Goal: Information Seeking & Learning: Check status

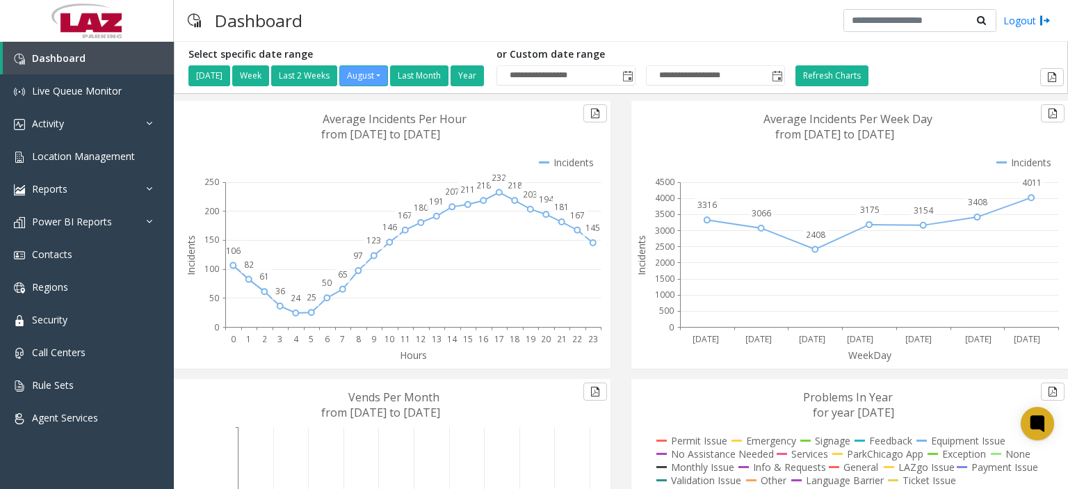
click at [626, 31] on div "Dashboard Logout" at bounding box center [621, 21] width 894 height 42
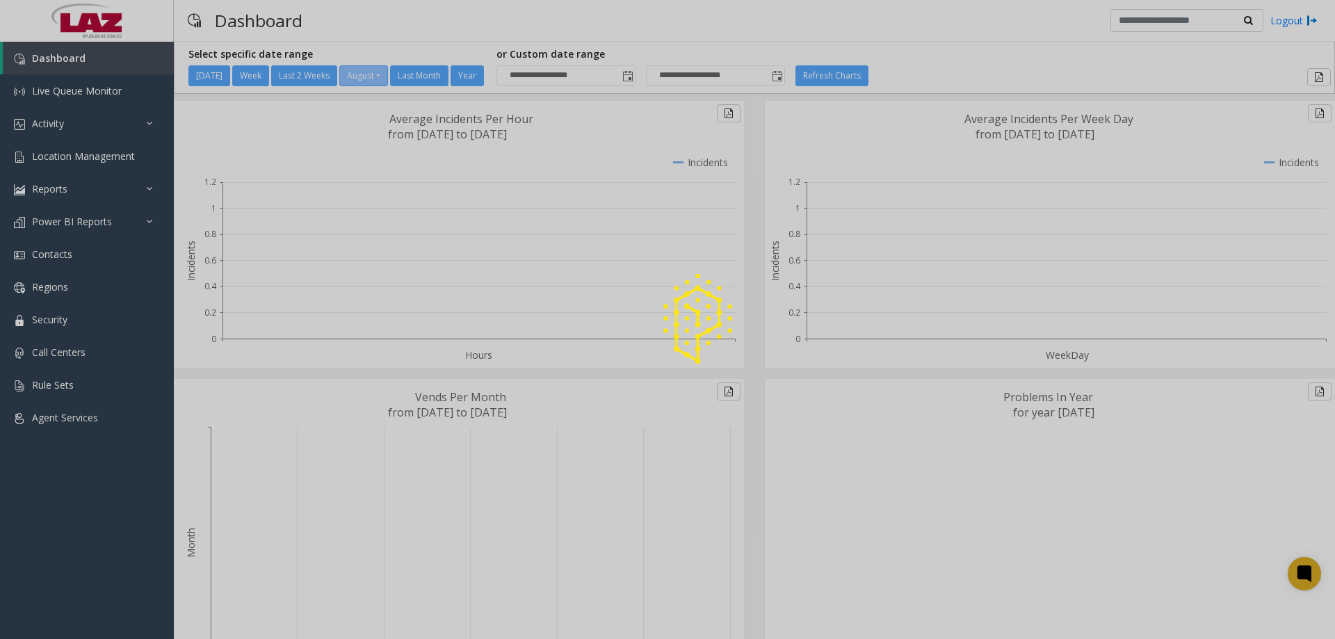
click at [79, 156] on div at bounding box center [667, 319] width 1335 height 639
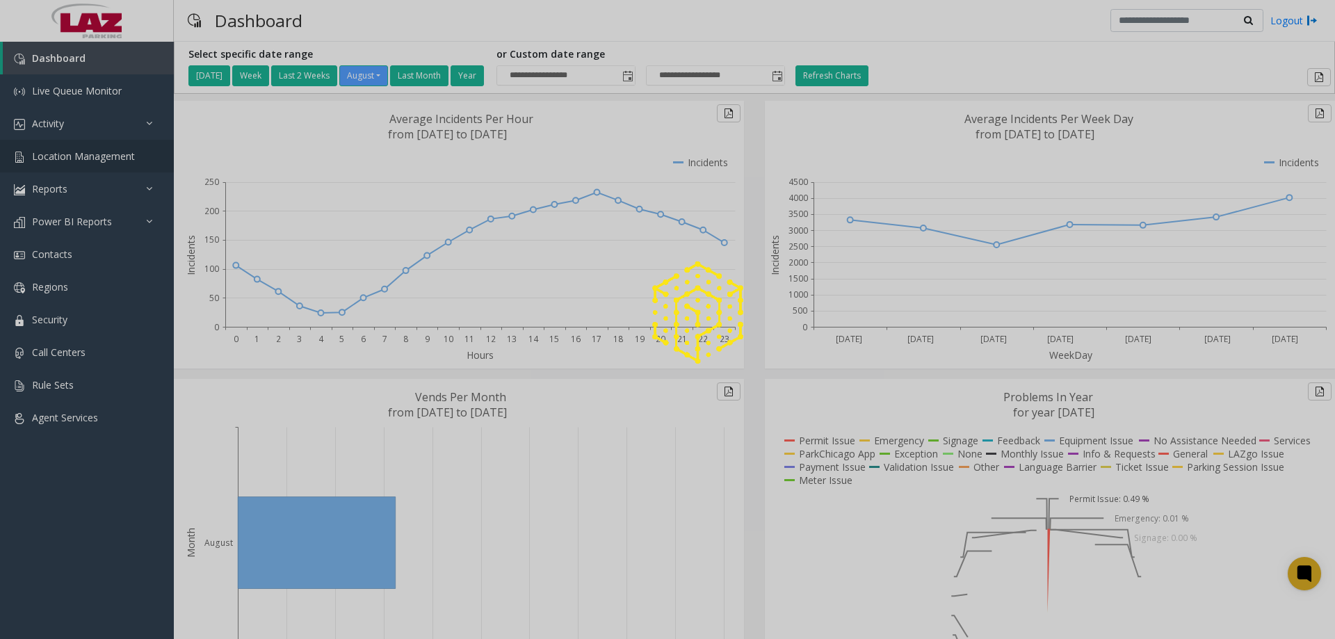
click at [79, 156] on span "Location Management" at bounding box center [83, 155] width 103 height 13
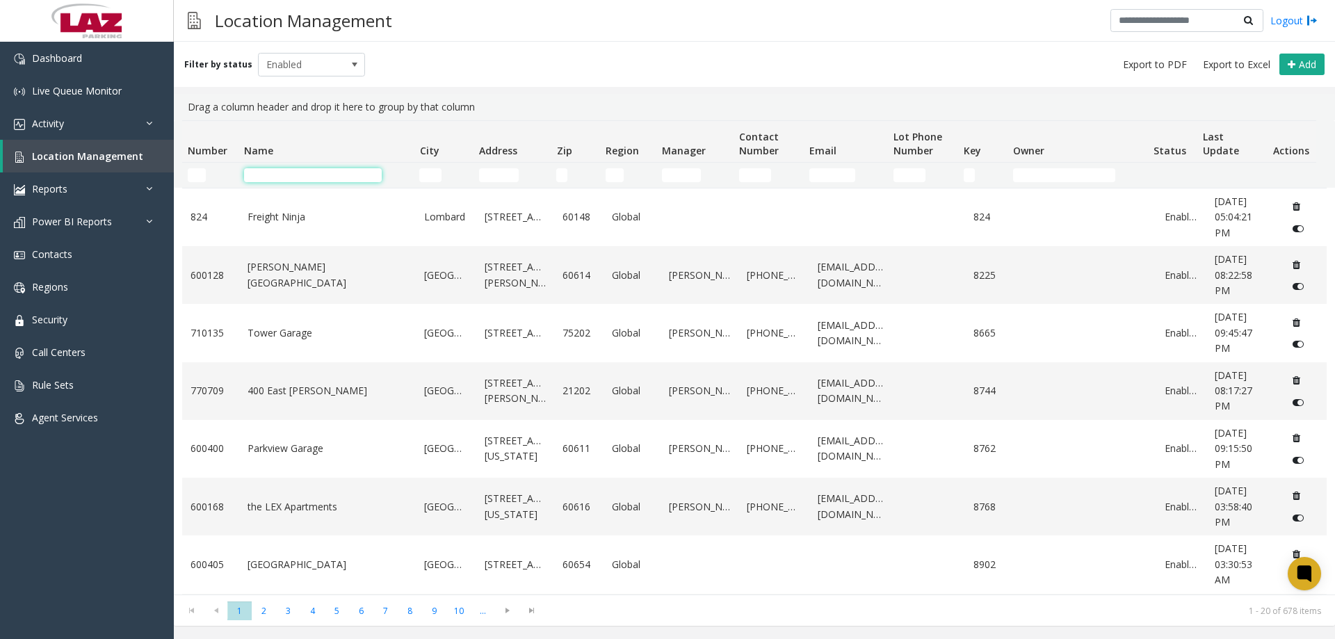
click at [264, 172] on input "Name Filter" at bounding box center [313, 175] width 138 height 14
click at [202, 173] on input "Number Filter" at bounding box center [197, 175] width 18 height 14
type input "***"
click at [273, 165] on td "Name Filter" at bounding box center [325, 175] width 175 height 25
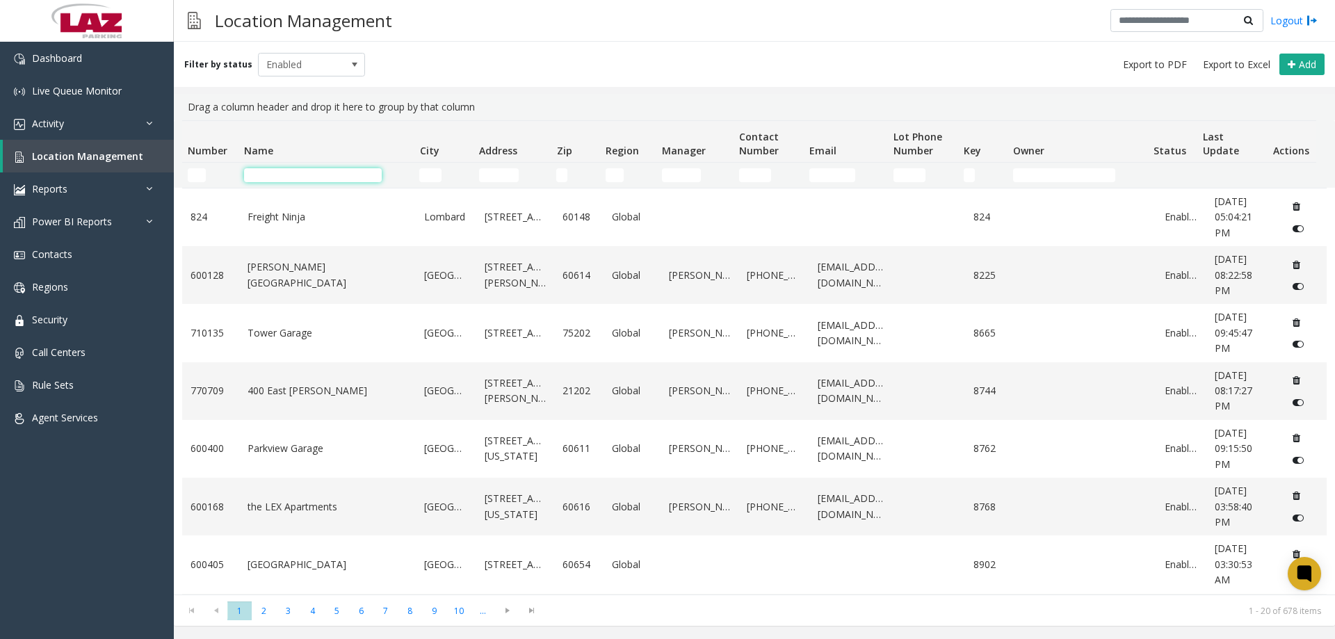
click at [276, 170] on input "Name Filter" at bounding box center [313, 175] width 138 height 14
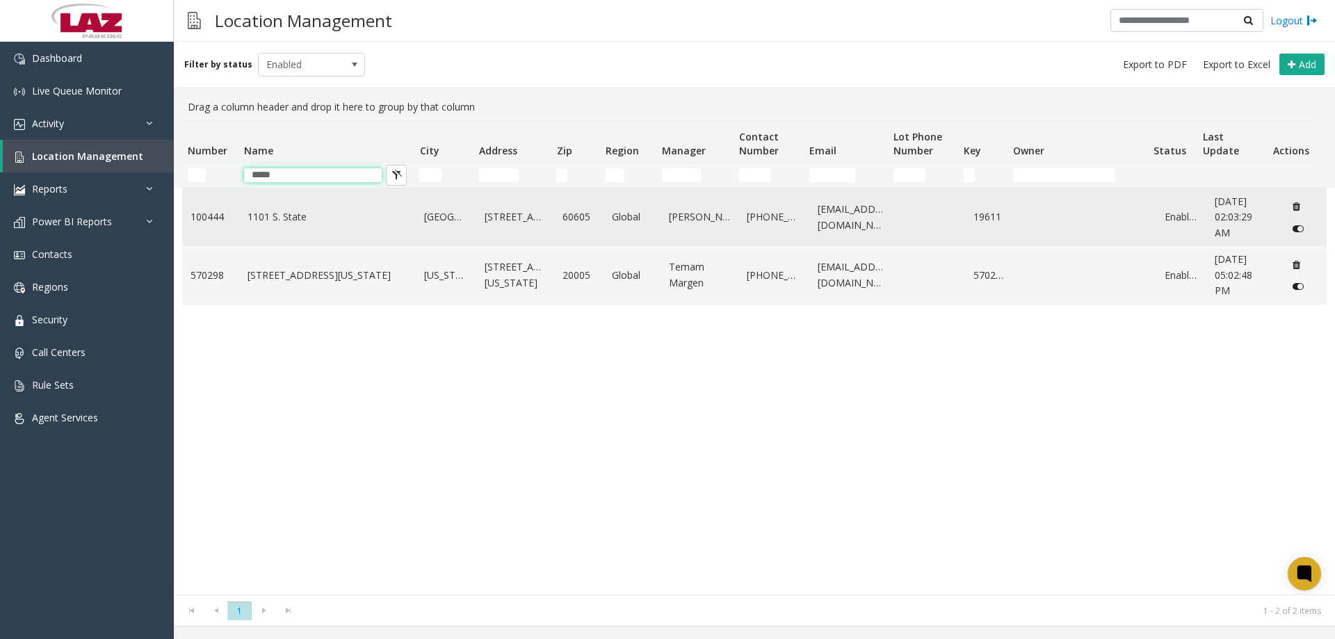
type input "****"
click at [288, 220] on link "1101 S. State" at bounding box center [327, 216] width 161 height 15
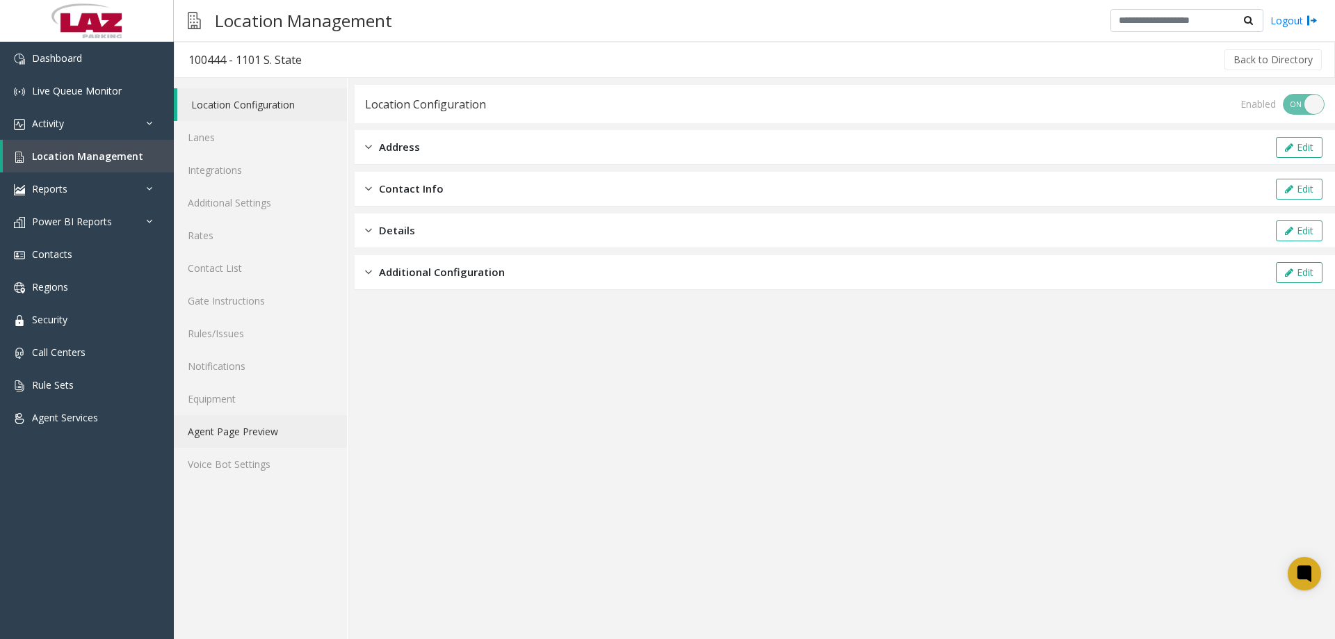
click at [254, 425] on link "Agent Page Preview" at bounding box center [260, 431] width 173 height 33
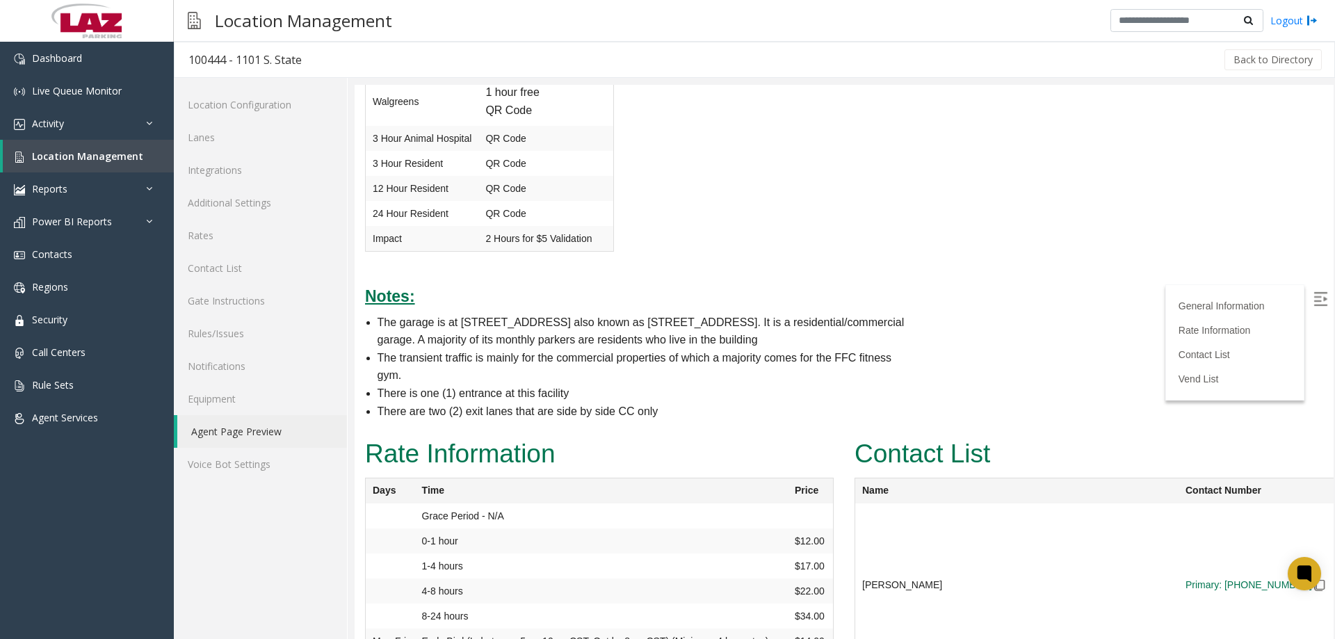
scroll to position [1009, 0]
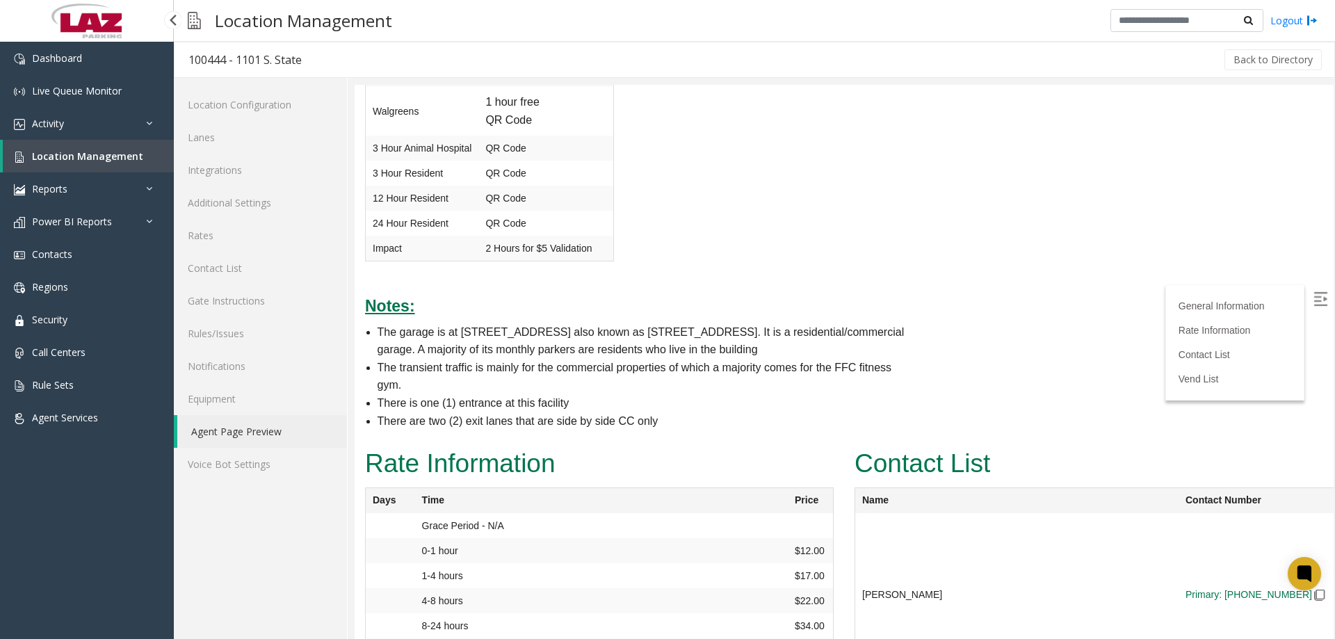
click at [76, 147] on link "Location Management" at bounding box center [88, 156] width 171 height 33
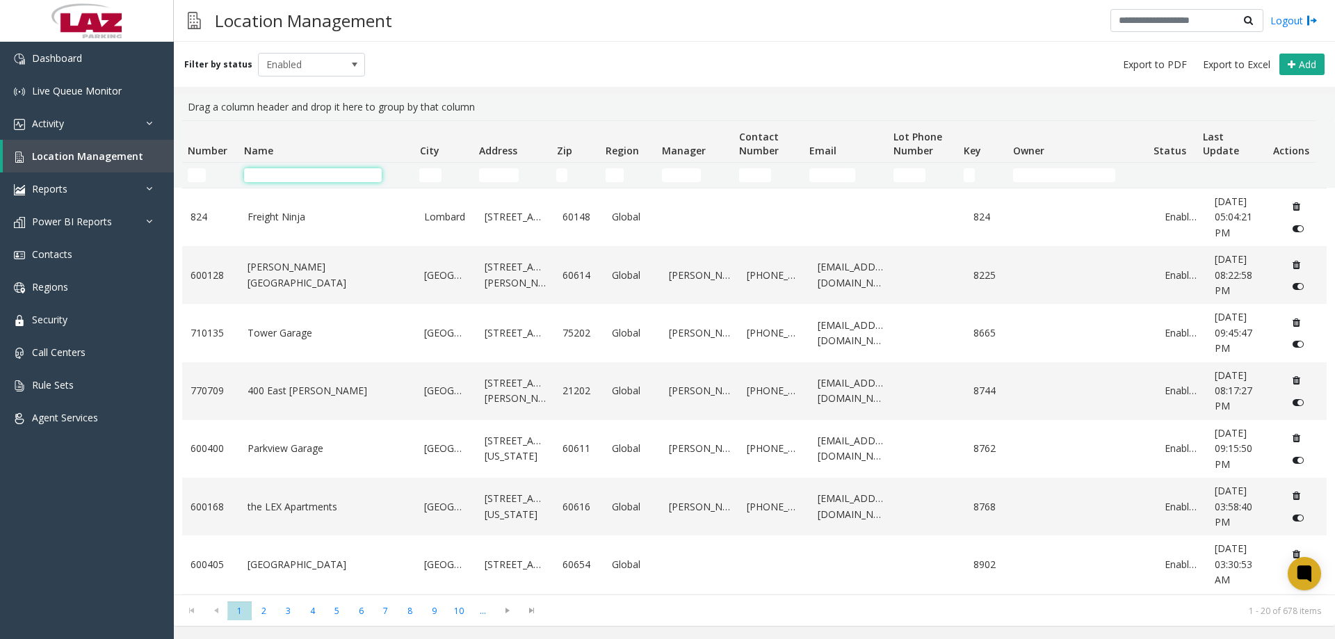
click at [265, 175] on input "Name Filter" at bounding box center [313, 175] width 138 height 14
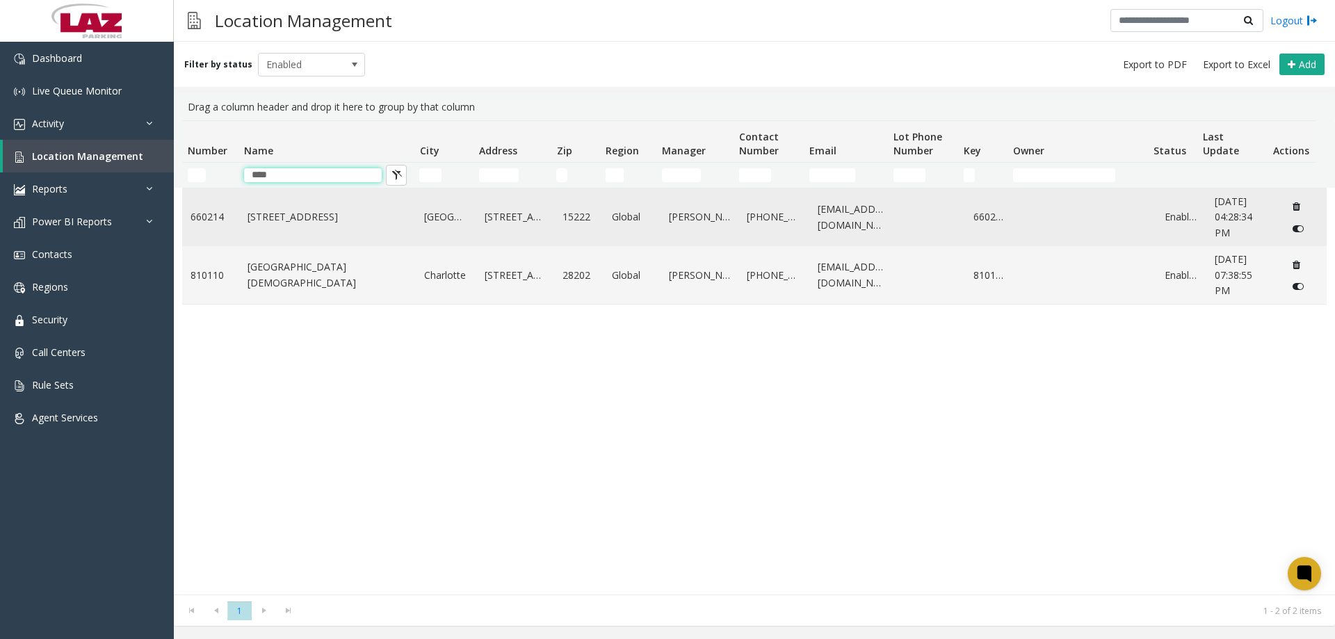
type input "****"
click at [321, 218] on link "20 Stanwix Street" at bounding box center [327, 216] width 161 height 15
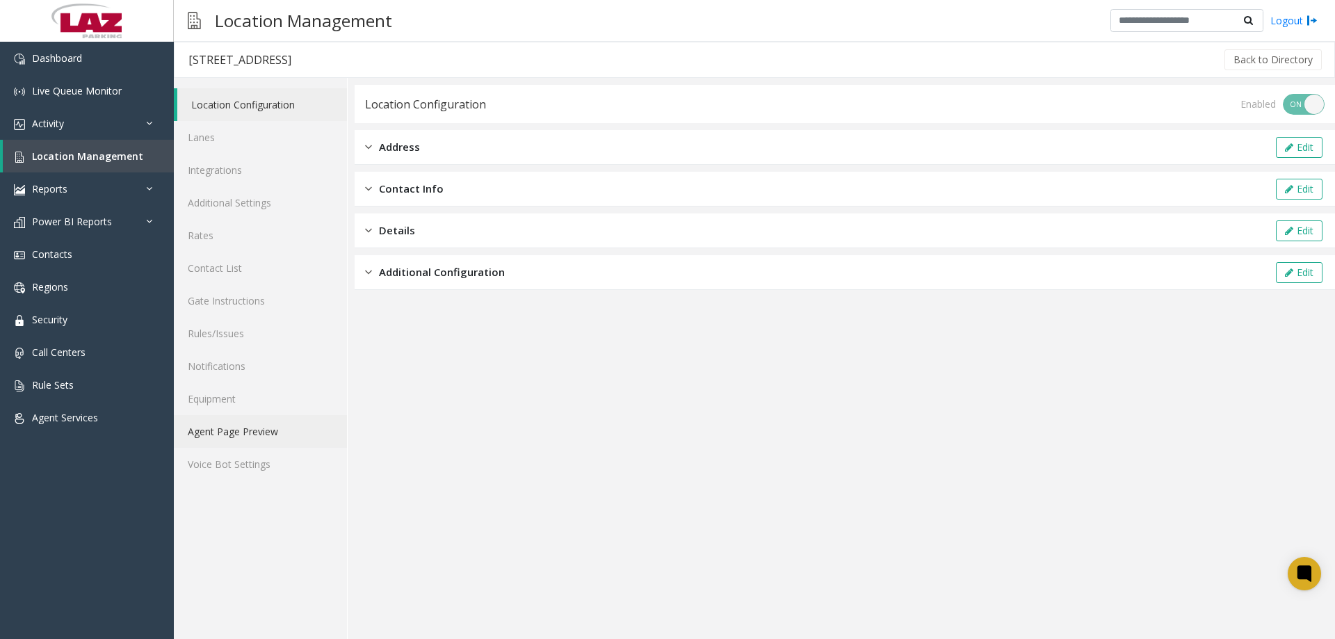
click at [241, 433] on link "Agent Page Preview" at bounding box center [260, 431] width 173 height 33
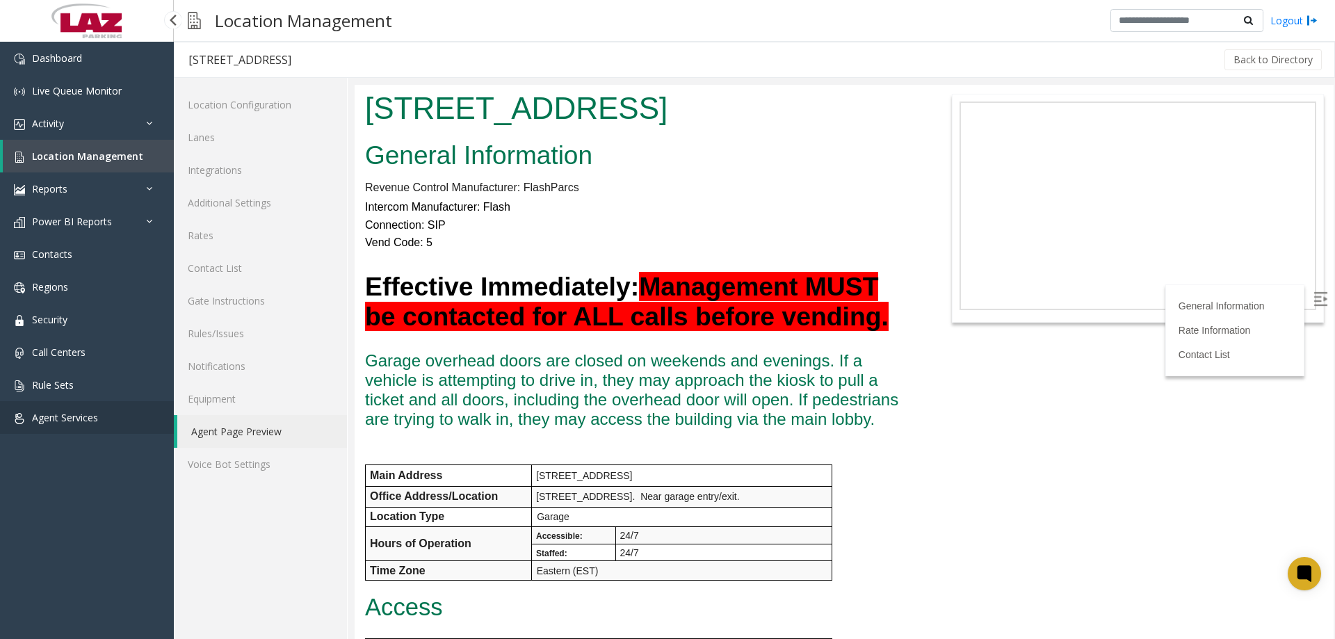
drag, startPoint x: 67, startPoint y: 121, endPoint x: 40, endPoint y: 426, distance: 306.3
click at [35, 526] on div "Dashboard Live Queue Monitor Activity Daily Activity Lane Activity Agent Activi…" at bounding box center [87, 335] width 174 height 587
click at [143, 121] on link "Activity" at bounding box center [87, 123] width 174 height 33
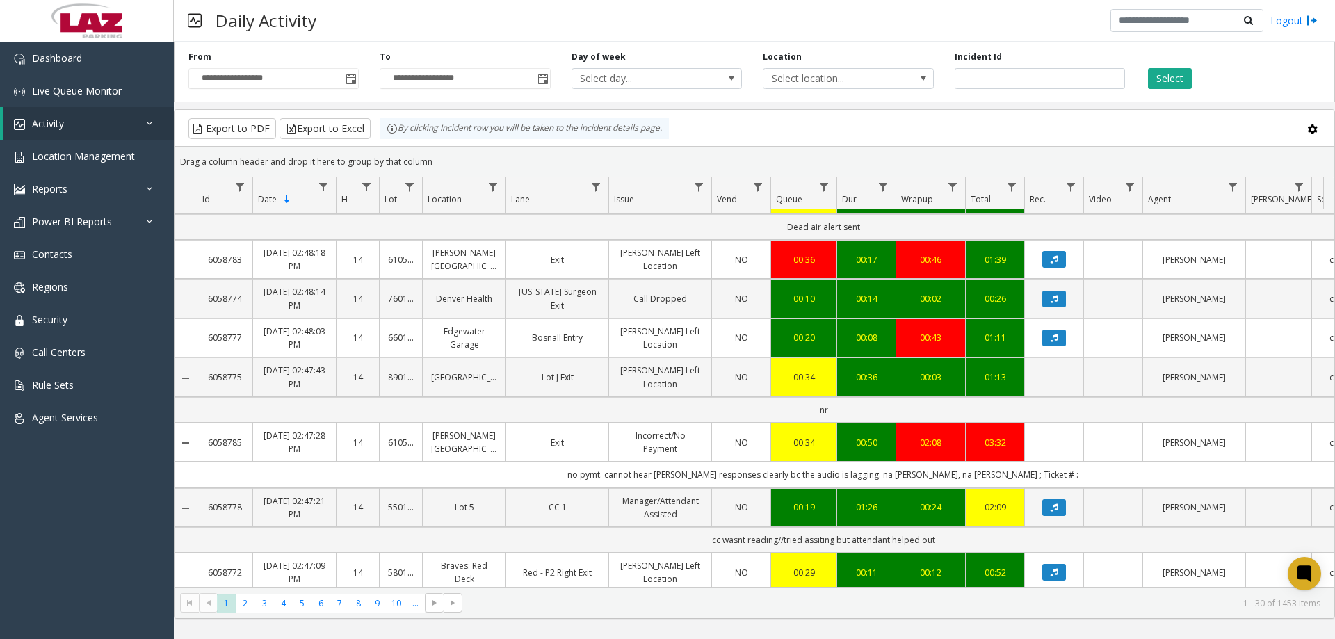
scroll to position [344, 0]
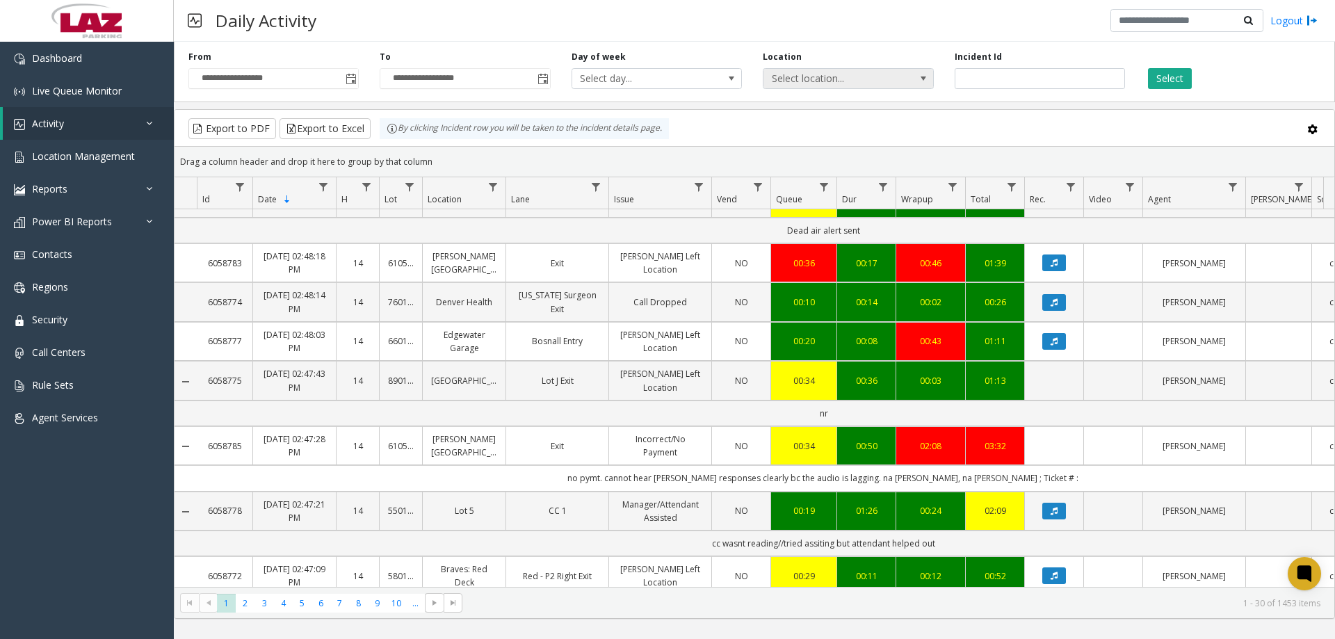
click at [840, 79] on span "Select location..." at bounding box center [831, 78] width 136 height 19
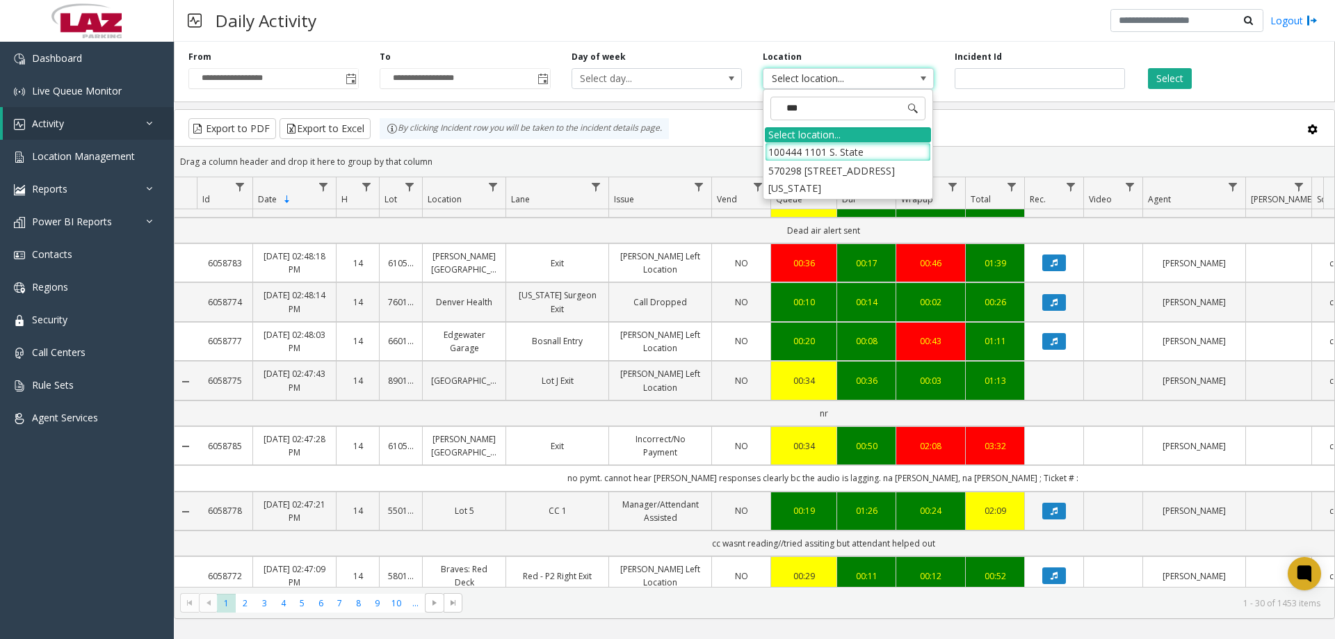
type input "****"
click at [849, 152] on li "100444 1101 S. State" at bounding box center [848, 152] width 166 height 19
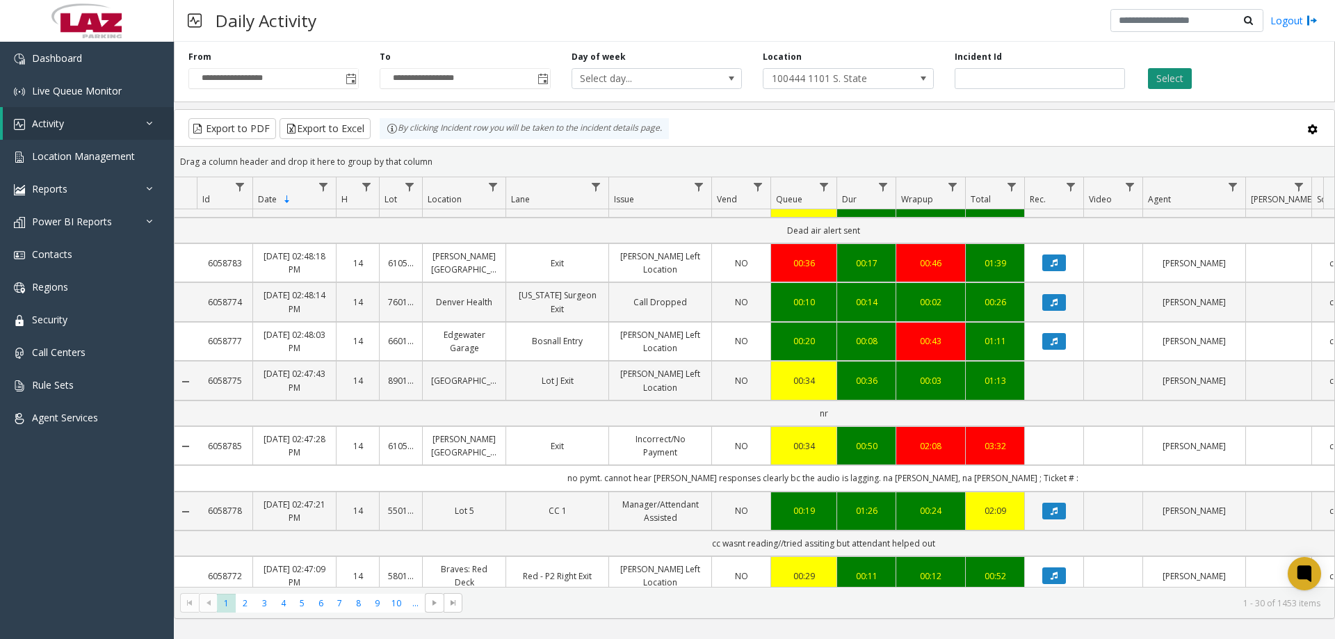
click at [1151, 86] on button "Select" at bounding box center [1170, 78] width 44 height 21
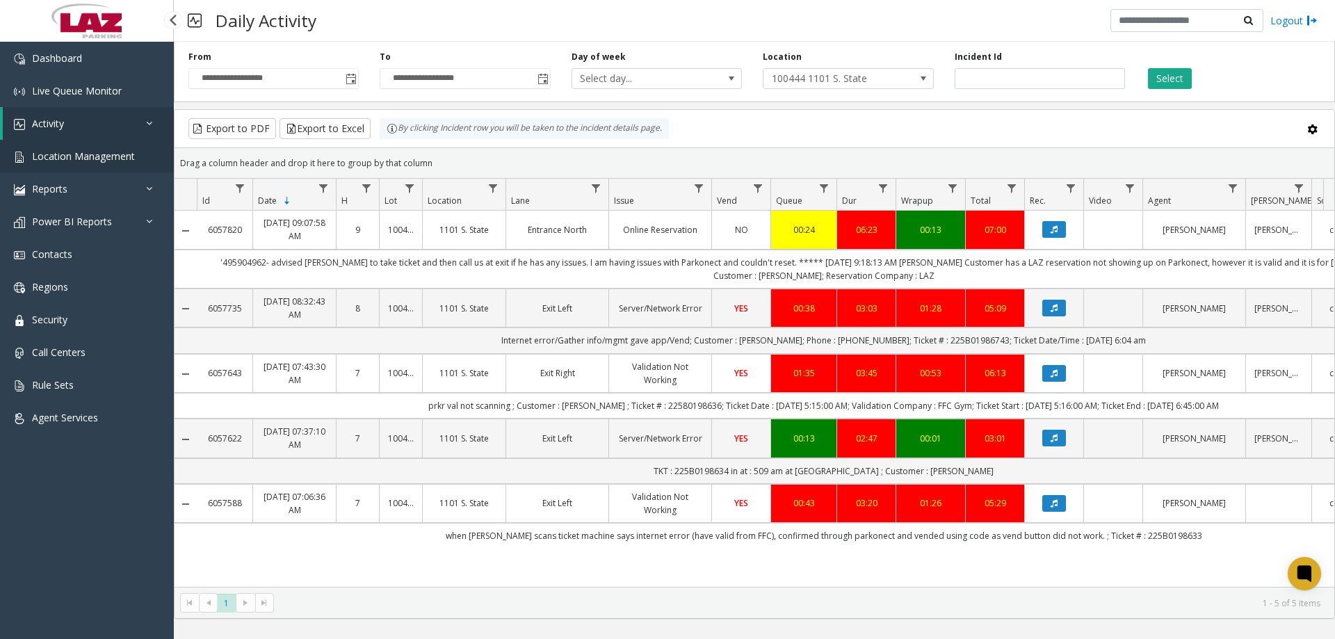
click at [49, 152] on span "Location Management" at bounding box center [83, 155] width 103 height 13
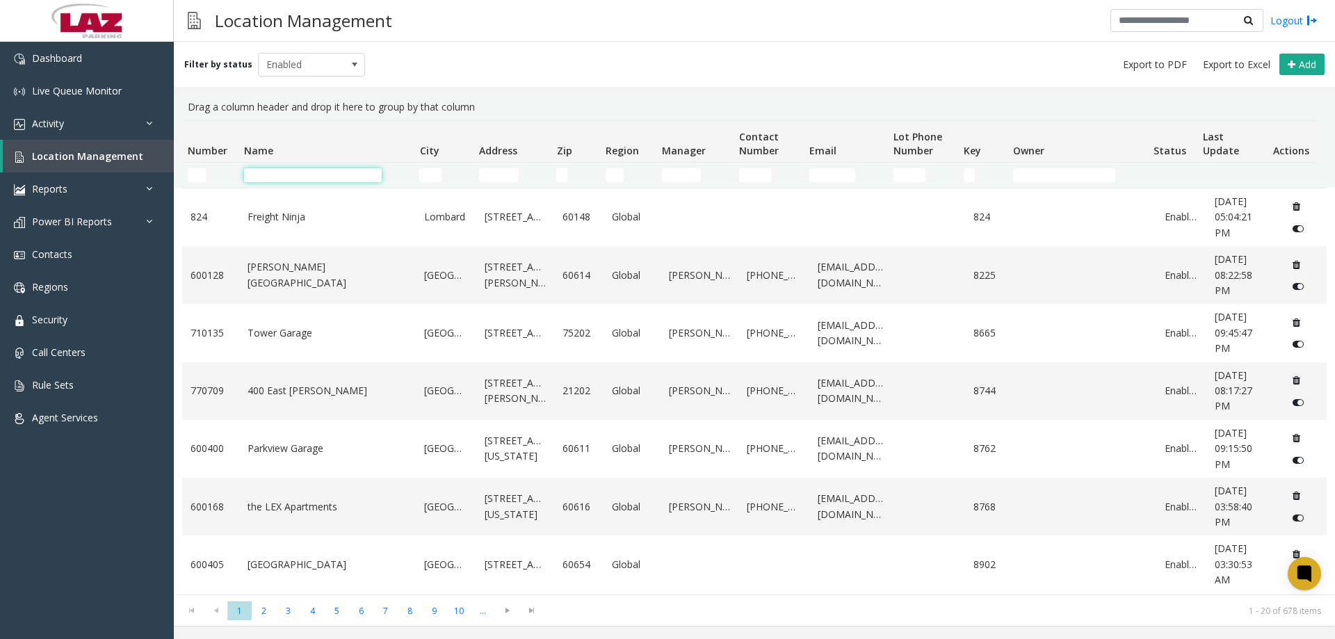
click at [283, 179] on input "Name Filter" at bounding box center [313, 175] width 138 height 14
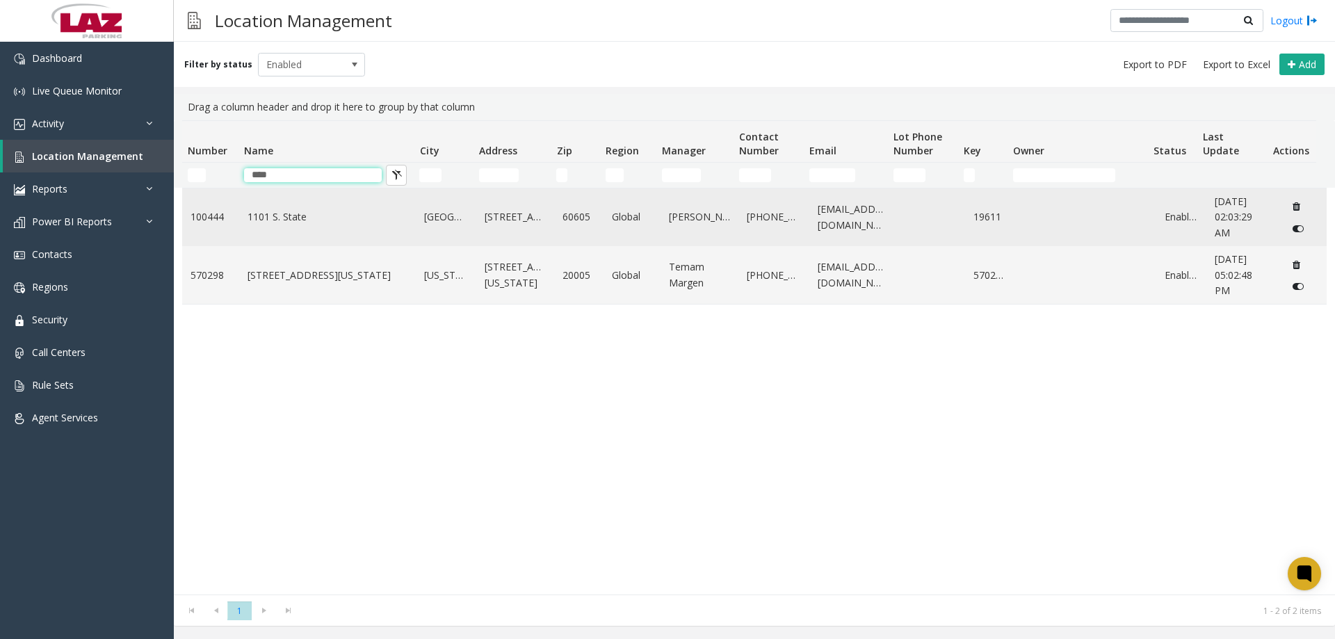
type input "****"
click at [272, 214] on link "1101 S. State" at bounding box center [327, 216] width 161 height 15
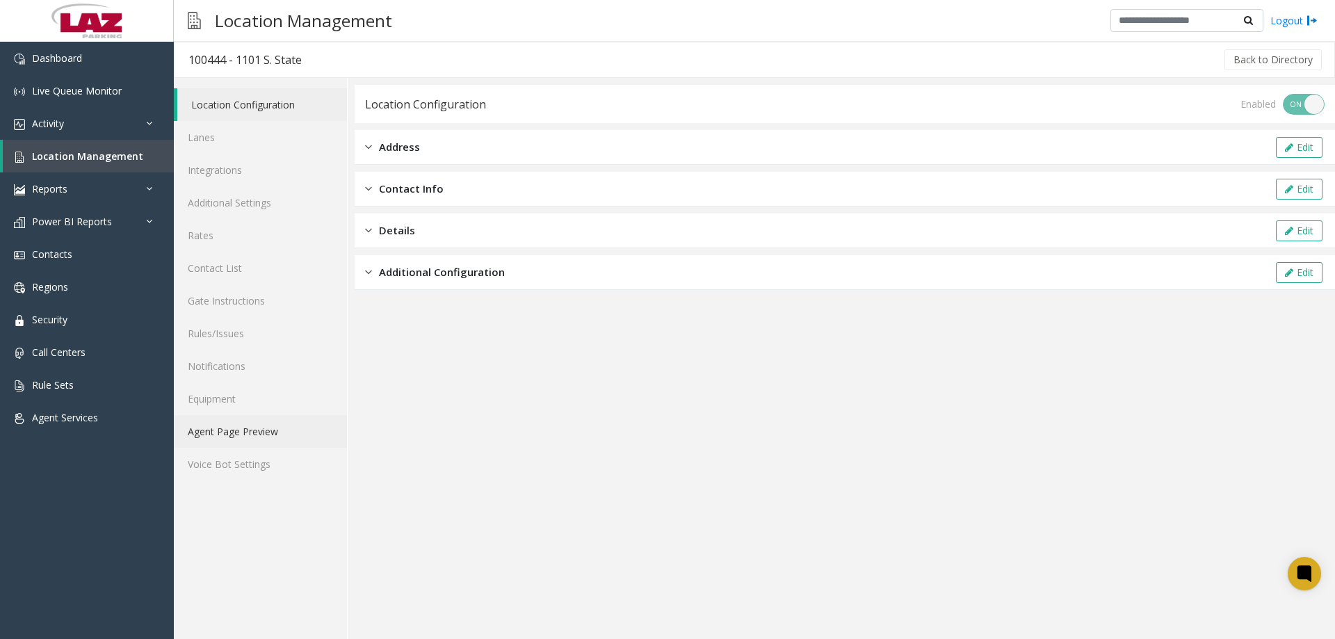
click at [232, 437] on link "Agent Page Preview" at bounding box center [260, 431] width 173 height 33
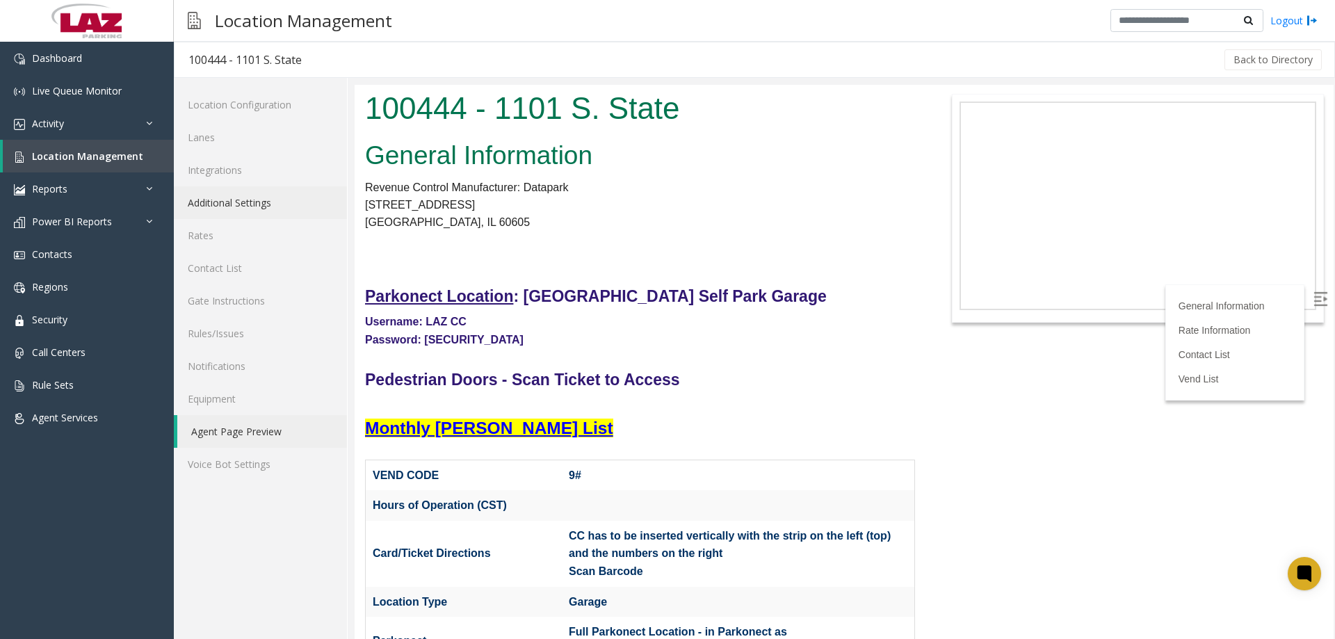
click at [260, 193] on link "Additional Settings" at bounding box center [260, 202] width 173 height 33
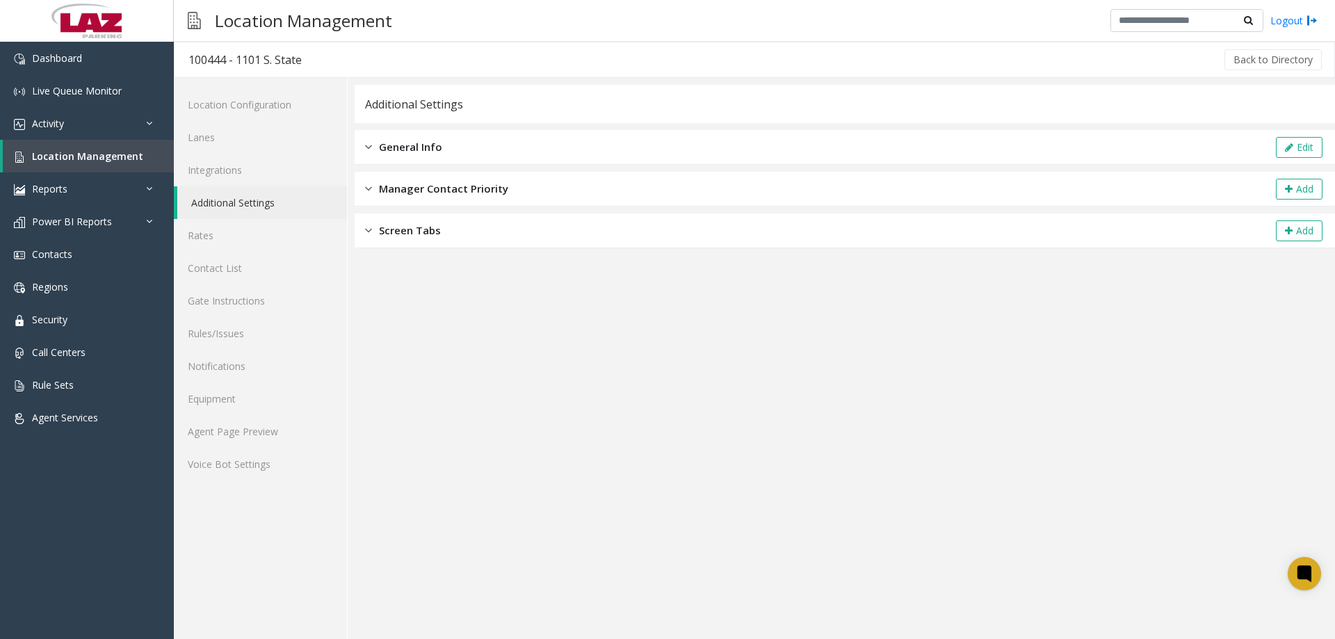
click at [480, 156] on div "General Info Edit" at bounding box center [845, 147] width 980 height 35
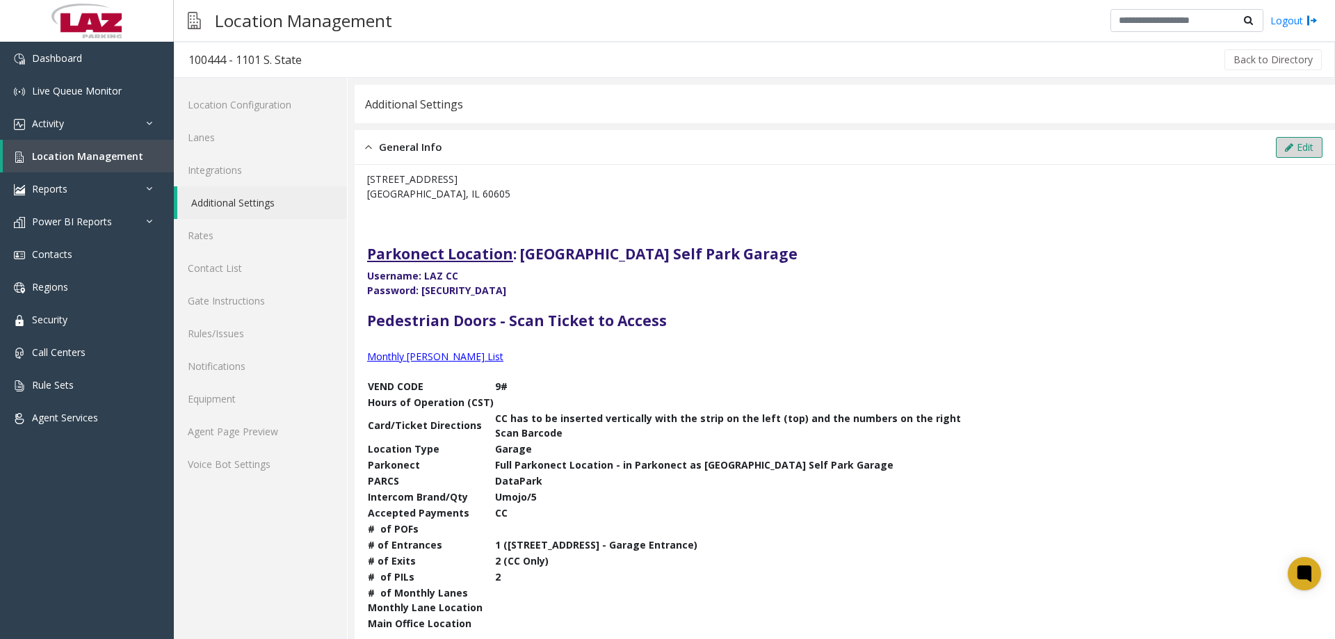
click at [1285, 145] on icon at bounding box center [1289, 148] width 8 height 10
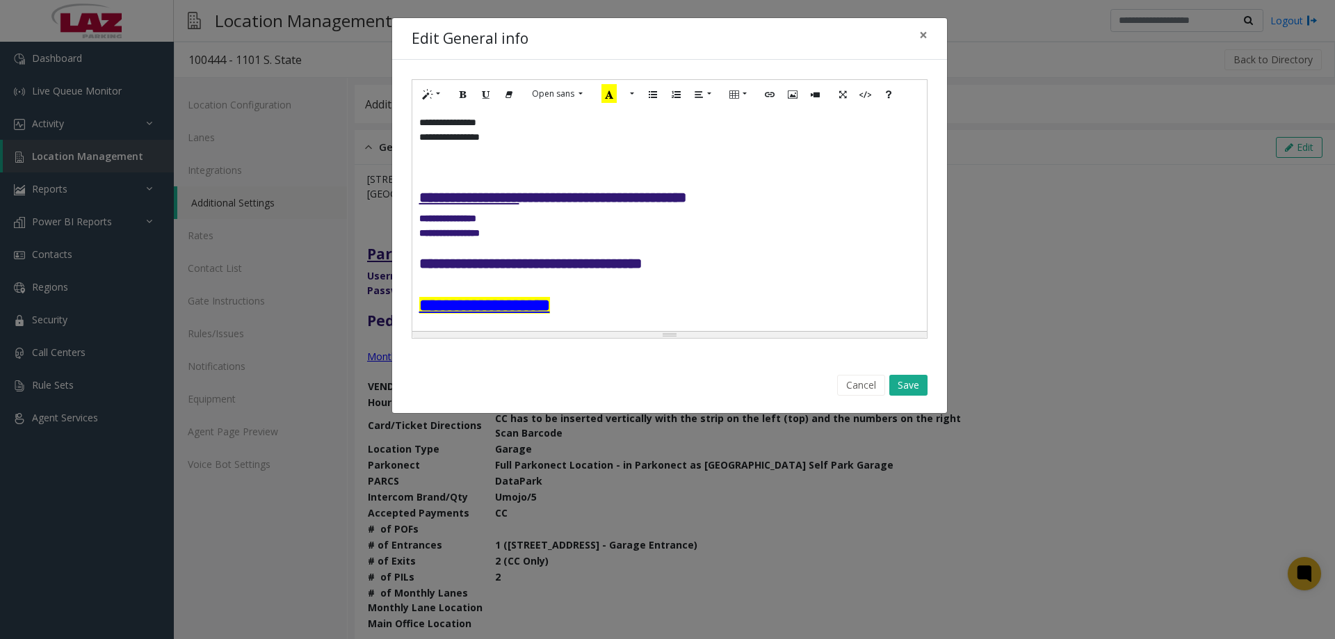
click at [421, 172] on p at bounding box center [669, 175] width 501 height 17
paste div
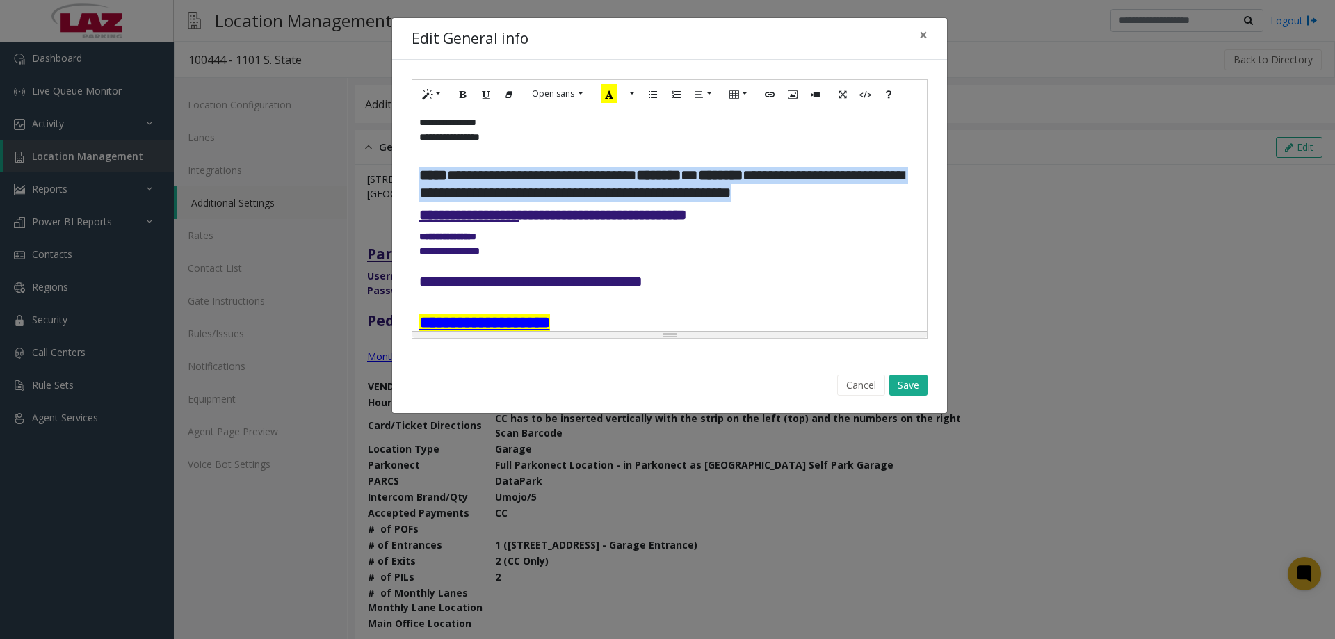
drag, startPoint x: 503, startPoint y: 209, endPoint x: 413, endPoint y: 172, distance: 97.2
click at [413, 172] on div "**********" at bounding box center [669, 219] width 514 height 222
click at [601, 92] on icon "Recent Color" at bounding box center [608, 93] width 15 height 19
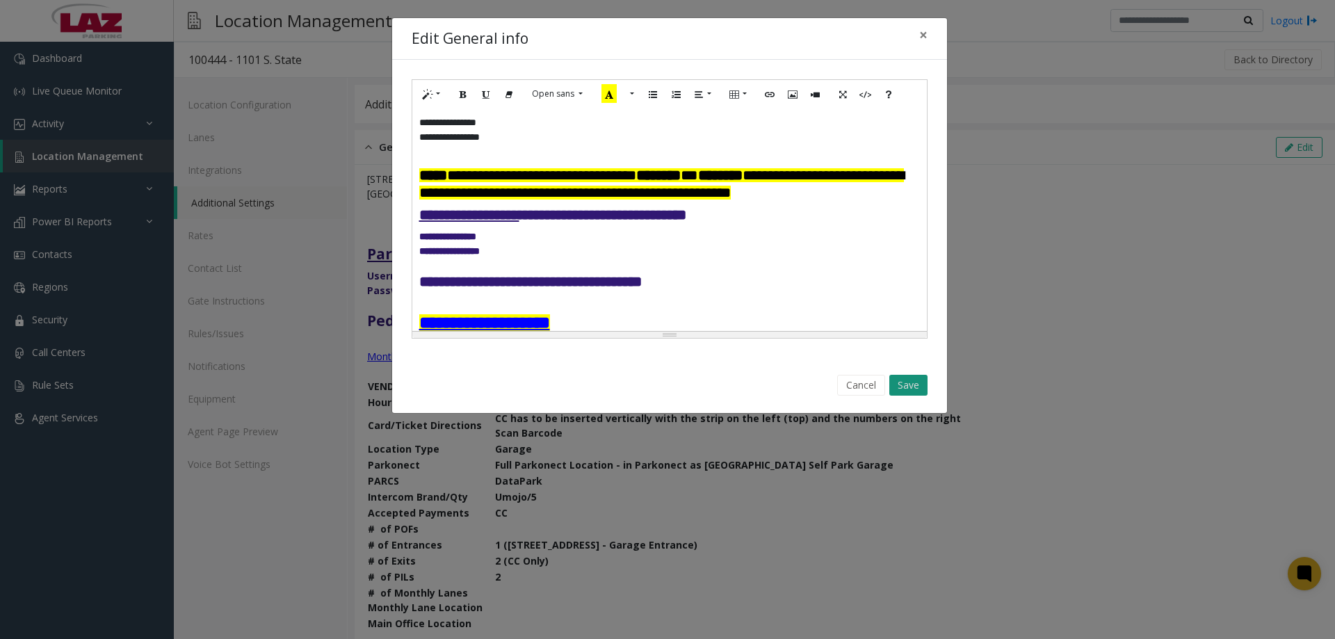
click at [902, 384] on button "Save" at bounding box center [908, 385] width 38 height 21
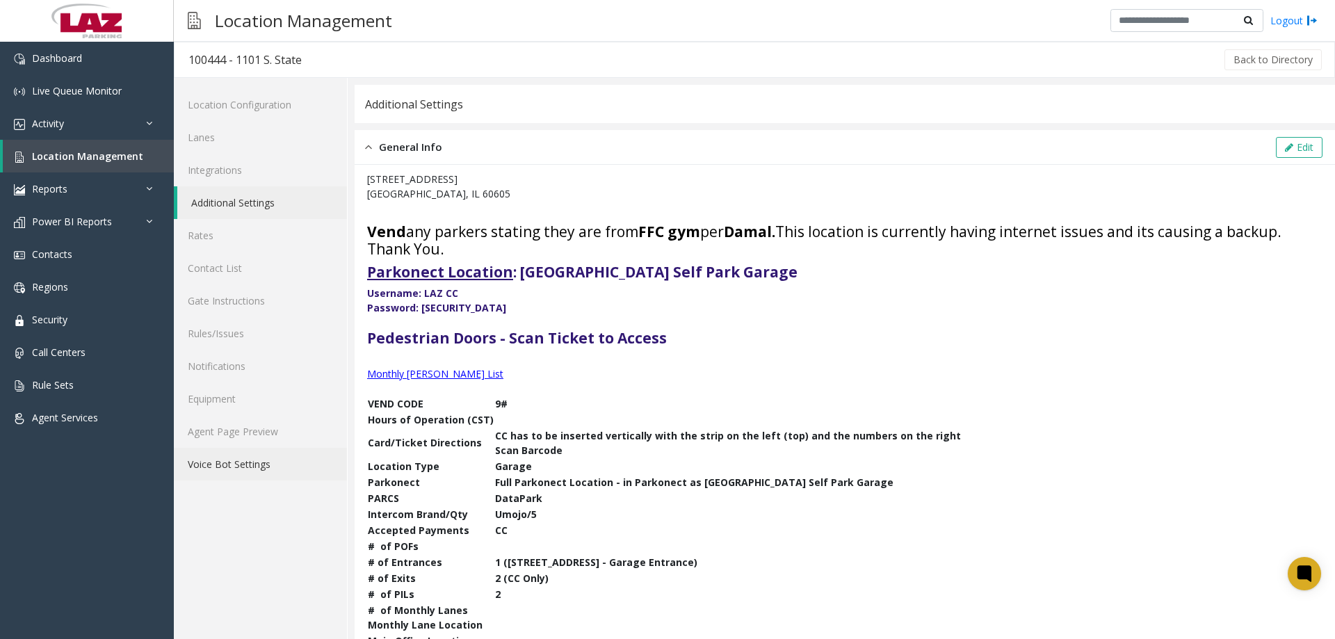
click at [270, 460] on link "Voice Bot Settings" at bounding box center [260, 464] width 173 height 33
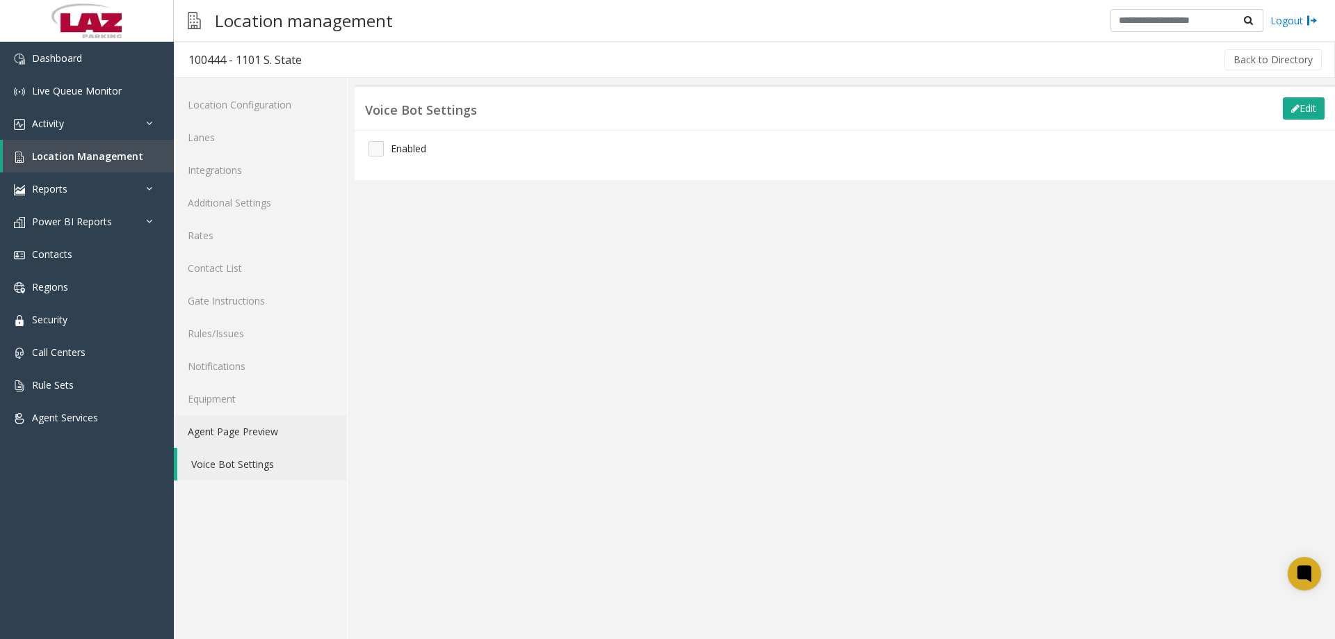
click at [268, 439] on link "Agent Page Preview" at bounding box center [260, 431] width 173 height 33
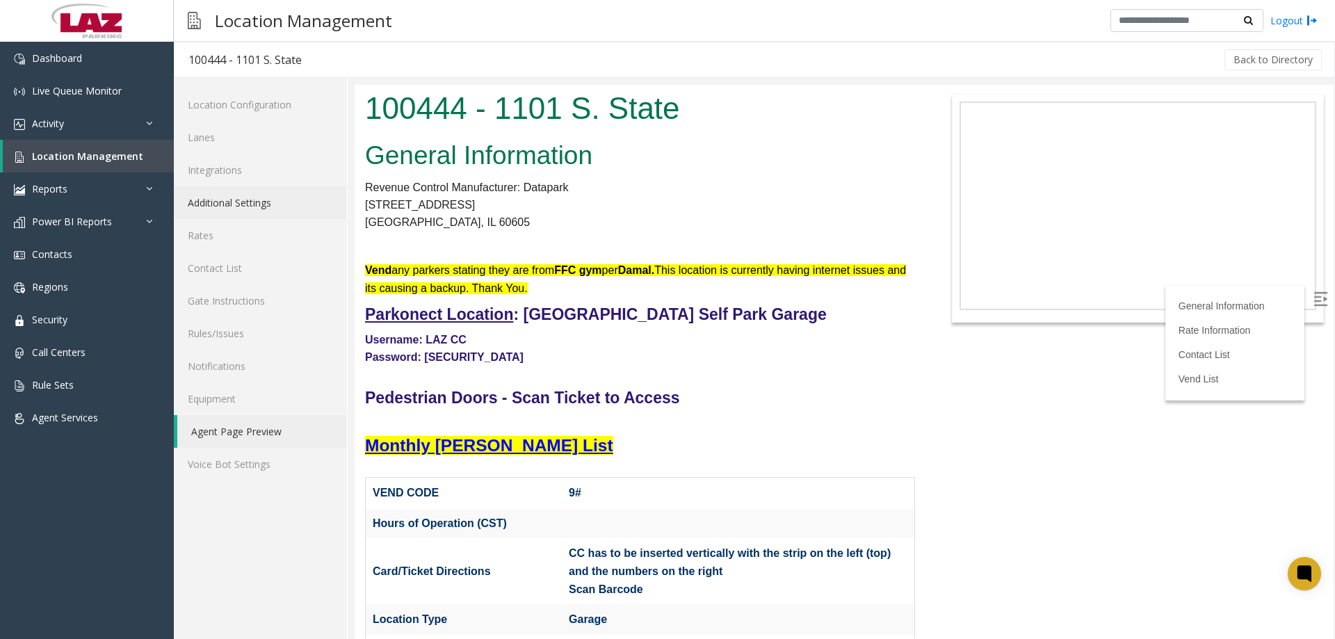
click at [244, 208] on link "Additional Settings" at bounding box center [260, 202] width 173 height 33
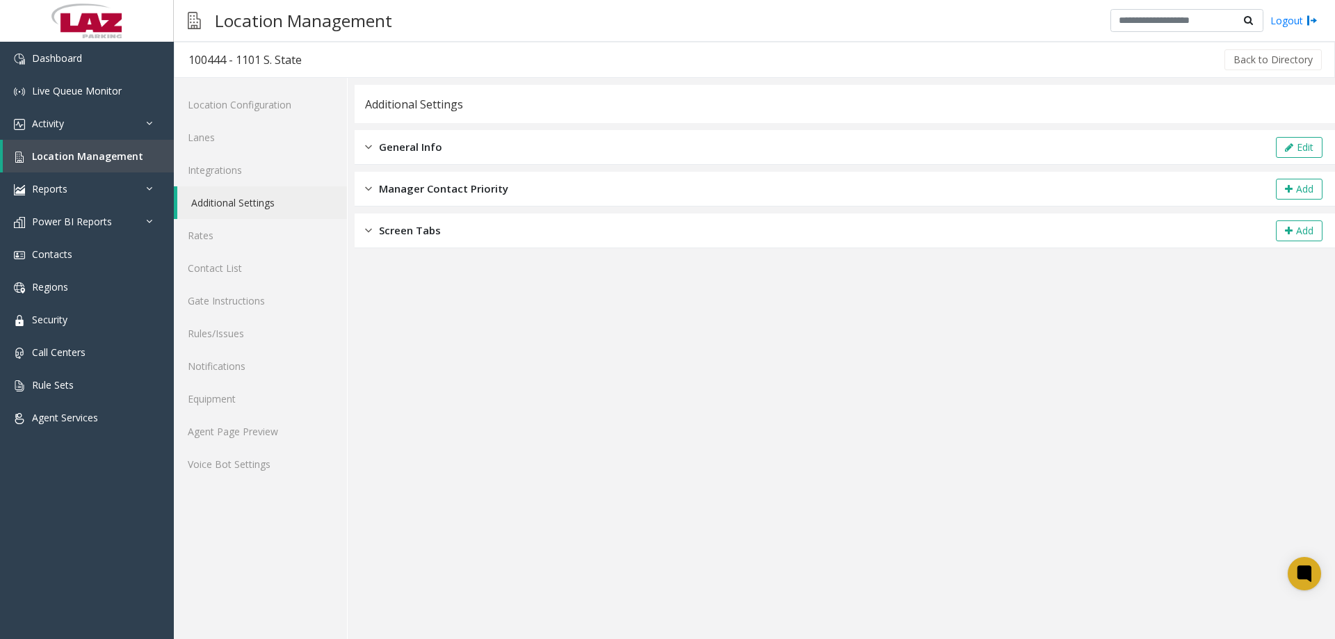
click at [496, 144] on div "General Info Edit" at bounding box center [845, 147] width 980 height 35
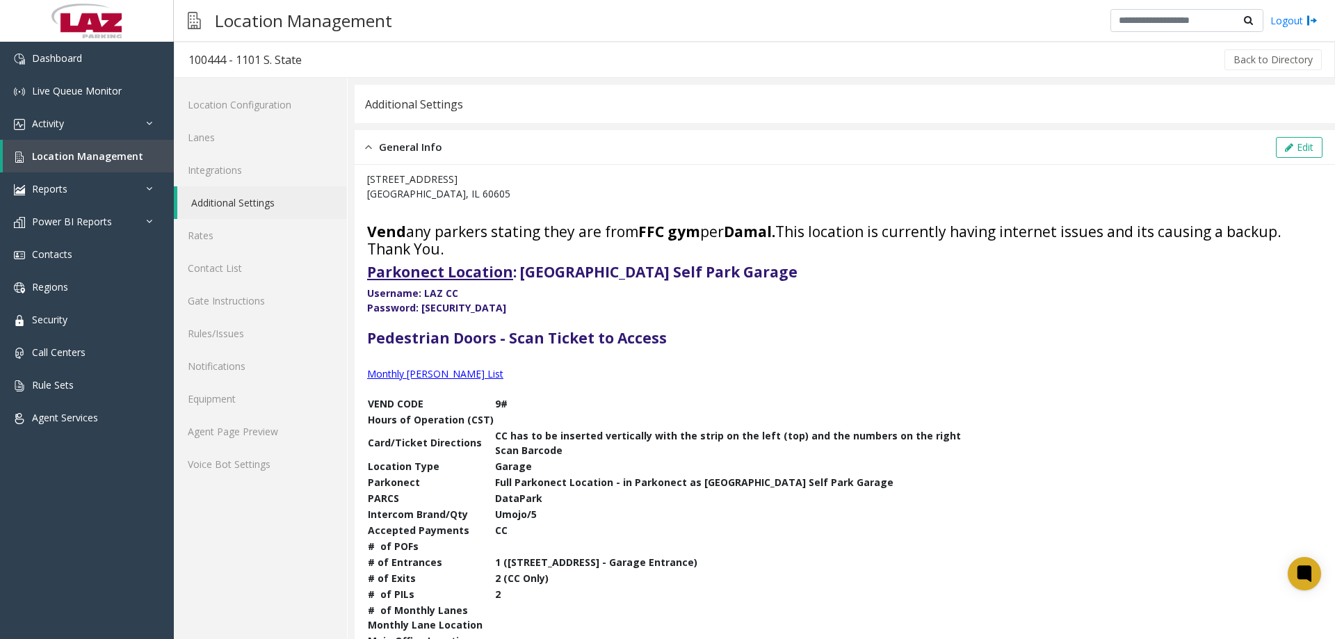
click at [1312, 143] on div "Edit" at bounding box center [1299, 147] width 51 height 21
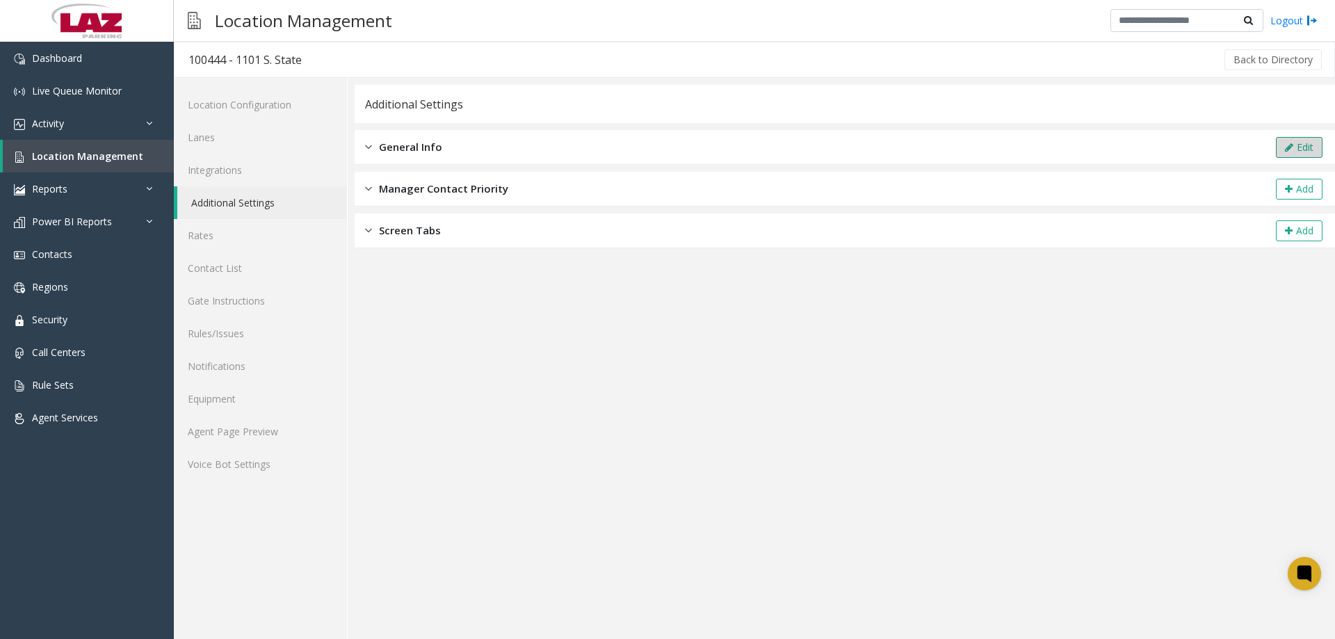
click at [1285, 149] on icon at bounding box center [1289, 148] width 8 height 10
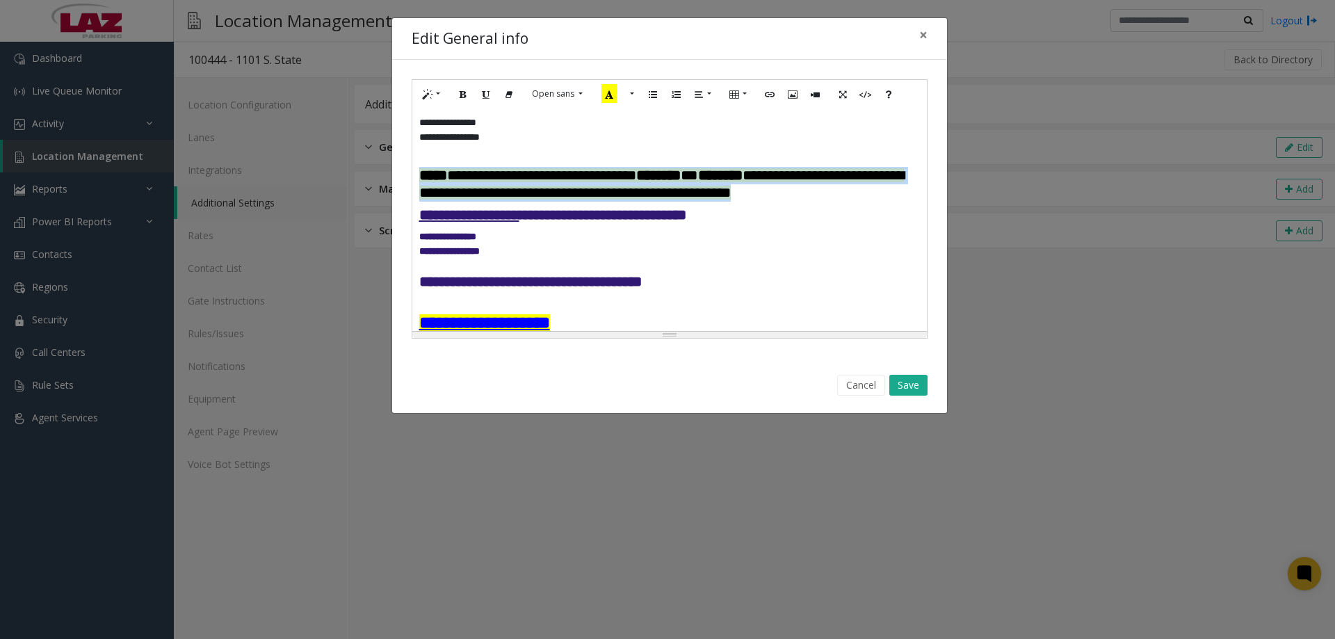
drag, startPoint x: 505, startPoint y: 217, endPoint x: 419, endPoint y: 174, distance: 95.4
click at [419, 174] on p "**********" at bounding box center [669, 184] width 501 height 35
click at [444, 100] on button "Style" at bounding box center [432, 94] width 32 height 22
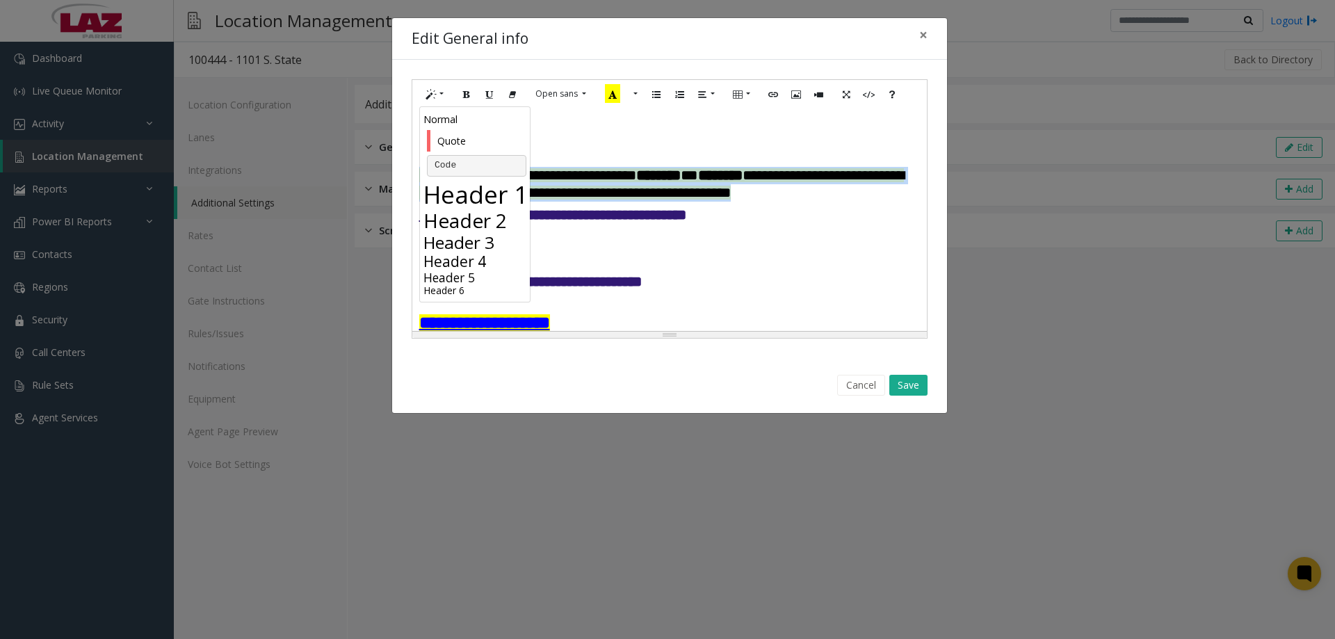
click at [470, 241] on h3 "Header 3" at bounding box center [476, 242] width 106 height 20
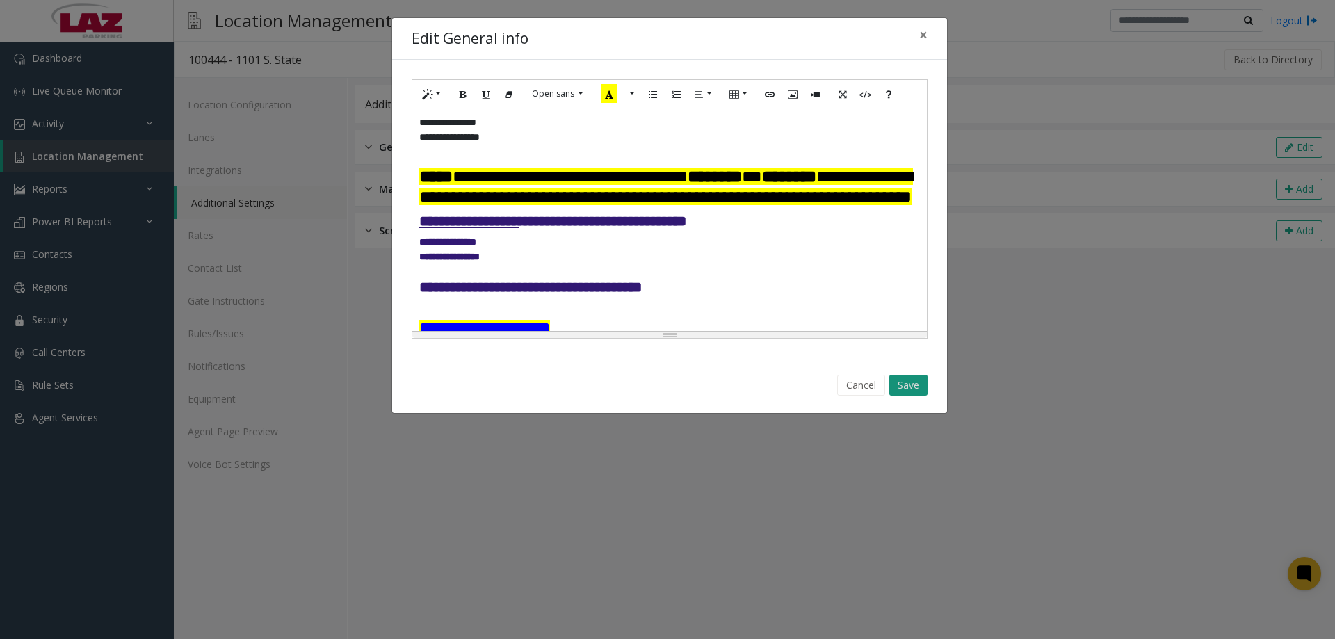
click at [918, 386] on button "Save" at bounding box center [908, 385] width 38 height 21
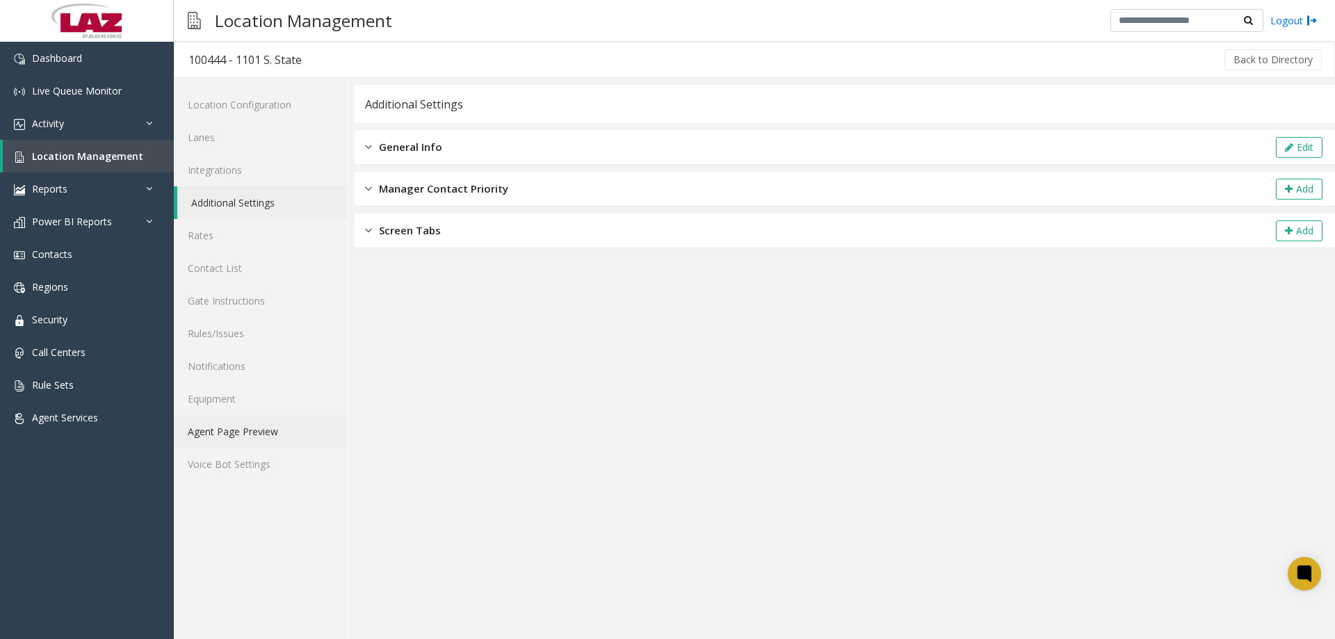
click at [205, 431] on link "Agent Page Preview" at bounding box center [260, 431] width 173 height 33
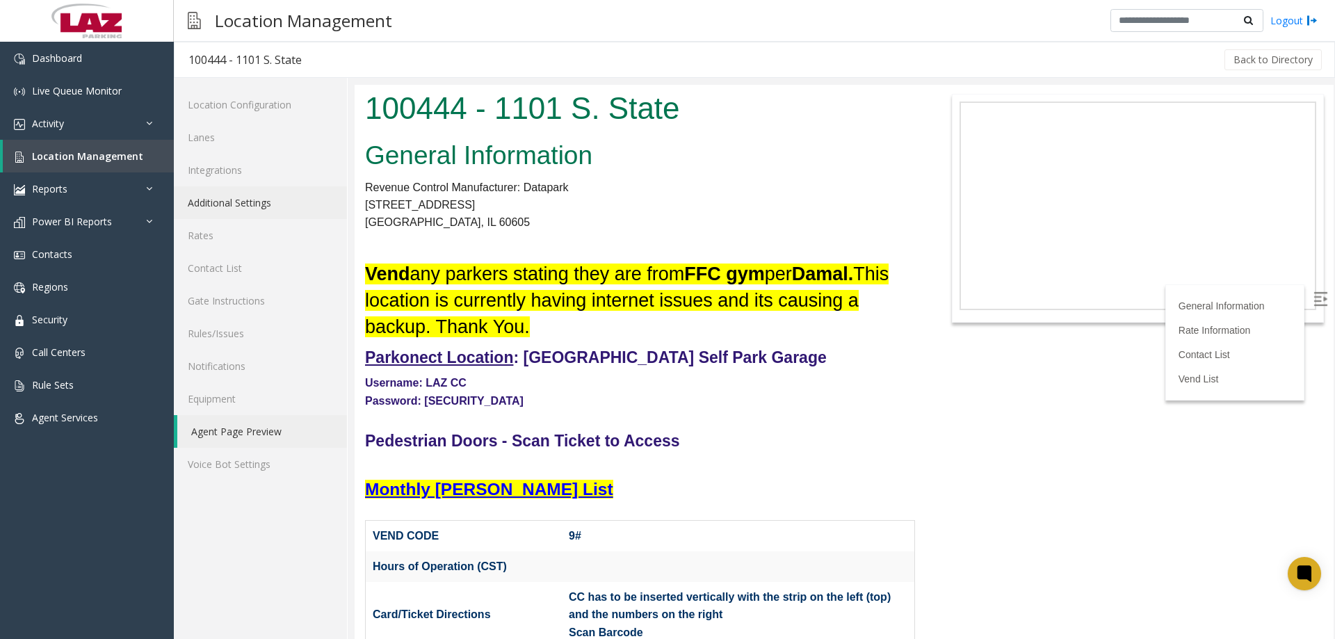
click at [209, 191] on link "Additional Settings" at bounding box center [260, 202] width 173 height 33
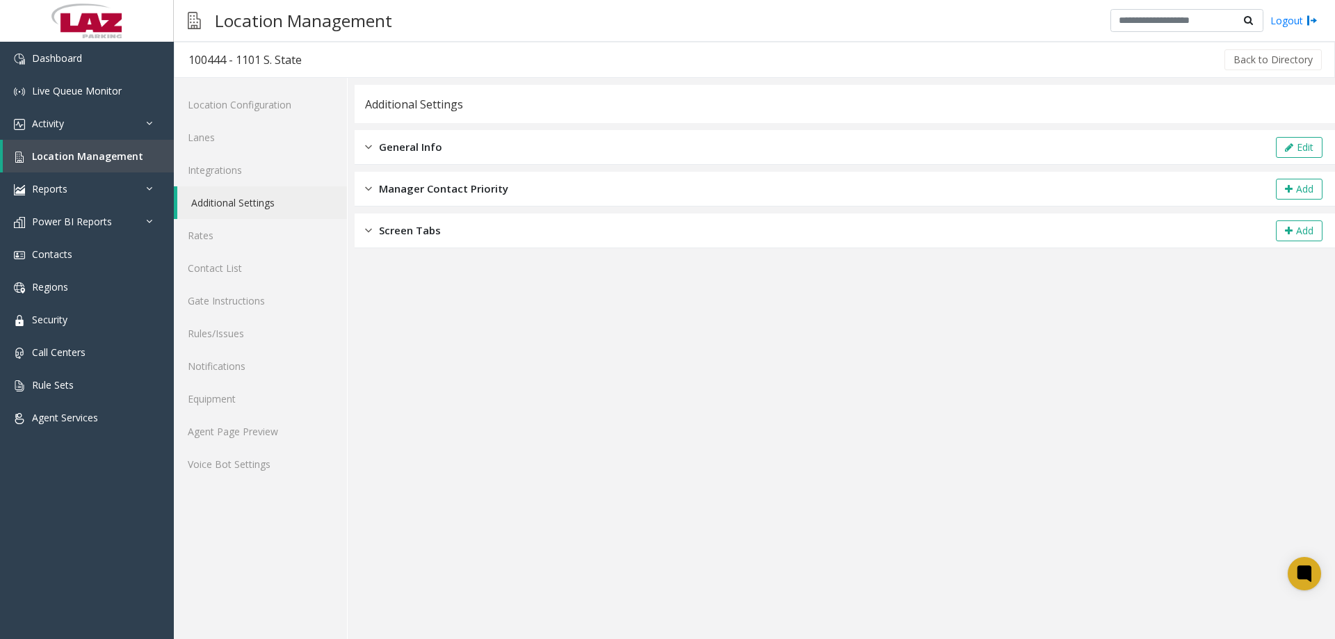
click at [585, 98] on div "Additional Settings" at bounding box center [845, 104] width 980 height 38
click at [581, 143] on div "General Info Edit" at bounding box center [845, 147] width 980 height 35
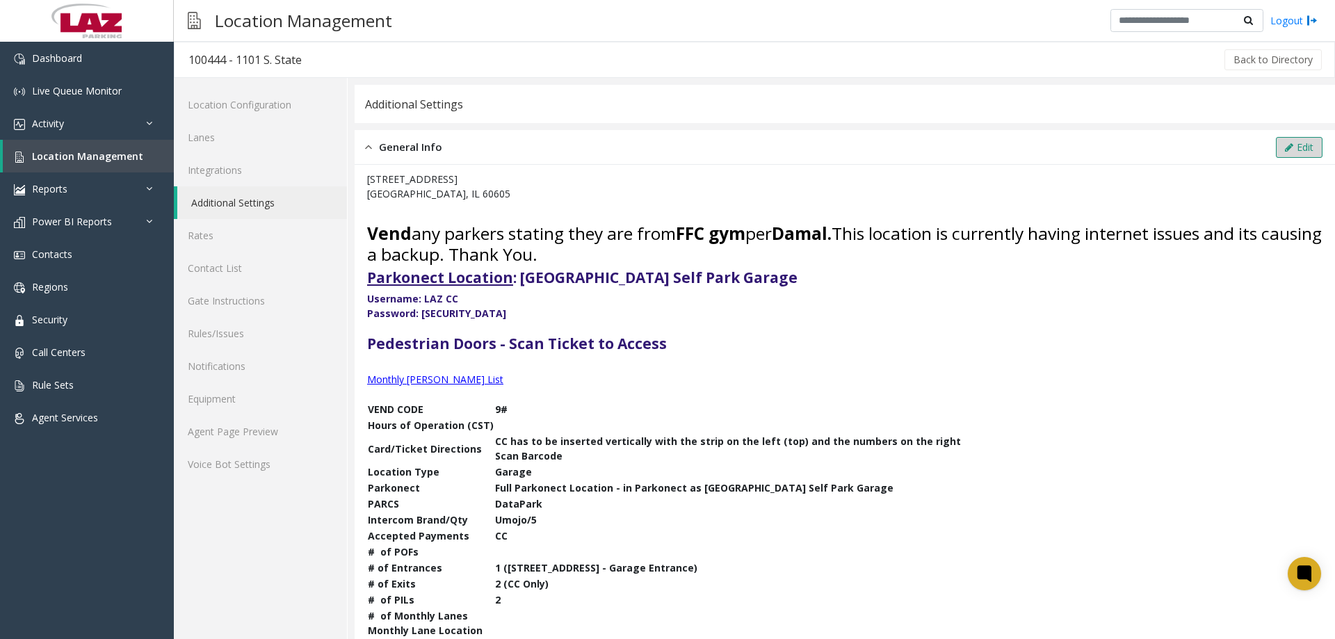
click at [1280, 140] on button "Edit" at bounding box center [1299, 147] width 47 height 21
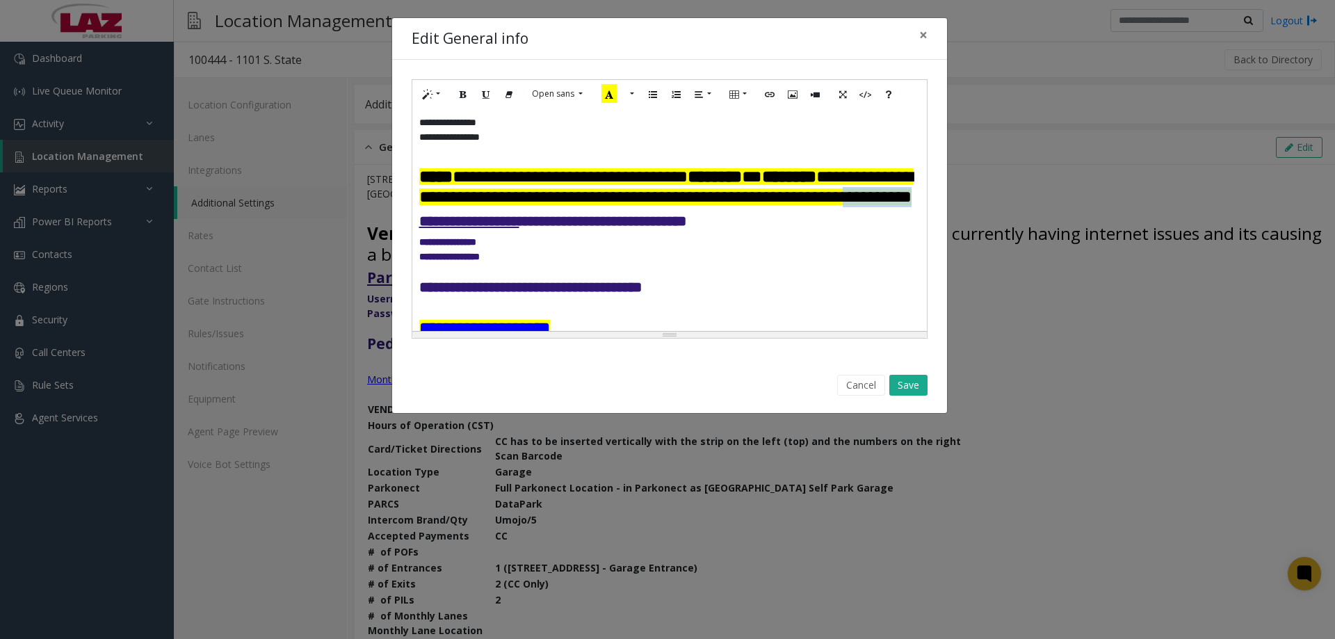
drag, startPoint x: 674, startPoint y: 222, endPoint x: 564, endPoint y: 224, distance: 110.5
click at [564, 208] on h3 "**********" at bounding box center [669, 187] width 501 height 41
click at [910, 382] on button "Save" at bounding box center [908, 385] width 38 height 21
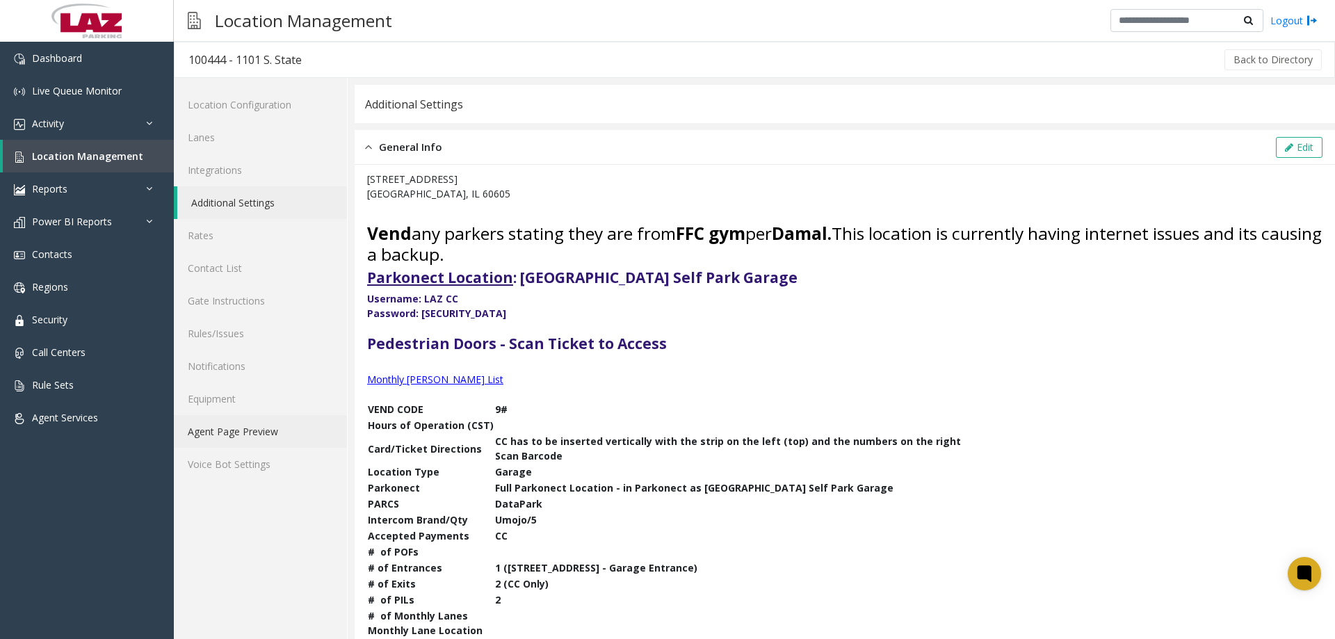
click at [262, 432] on link "Agent Page Preview" at bounding box center [260, 431] width 173 height 33
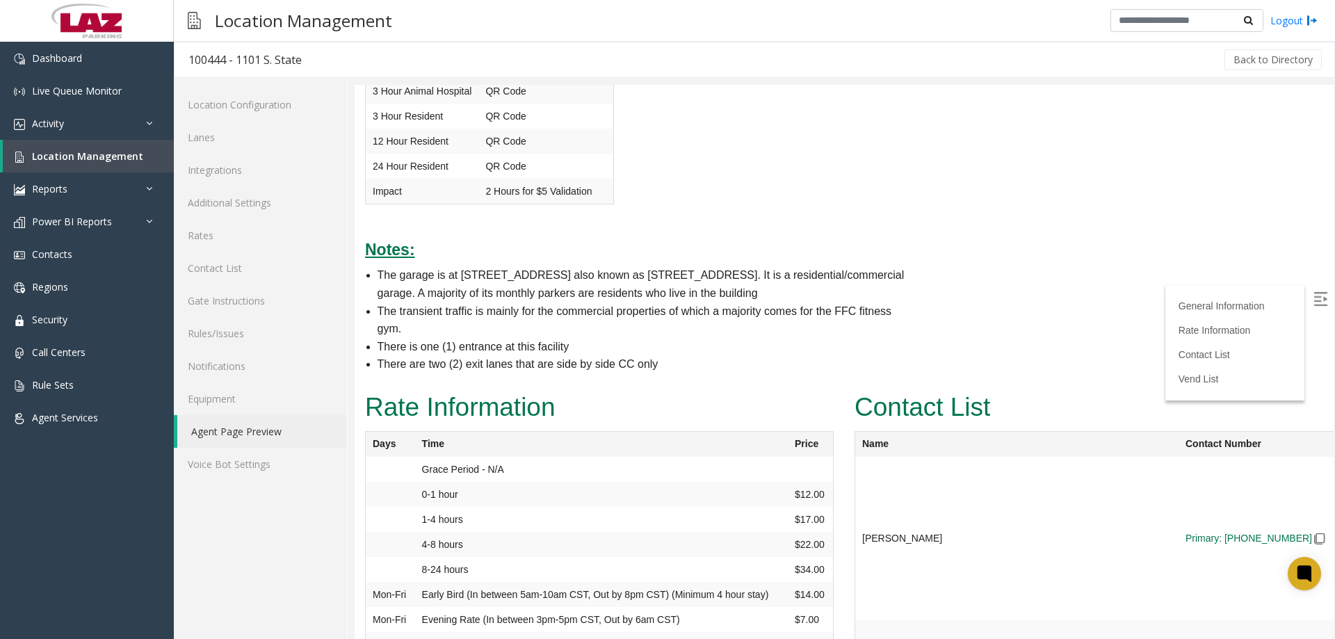
scroll to position [1460, 0]
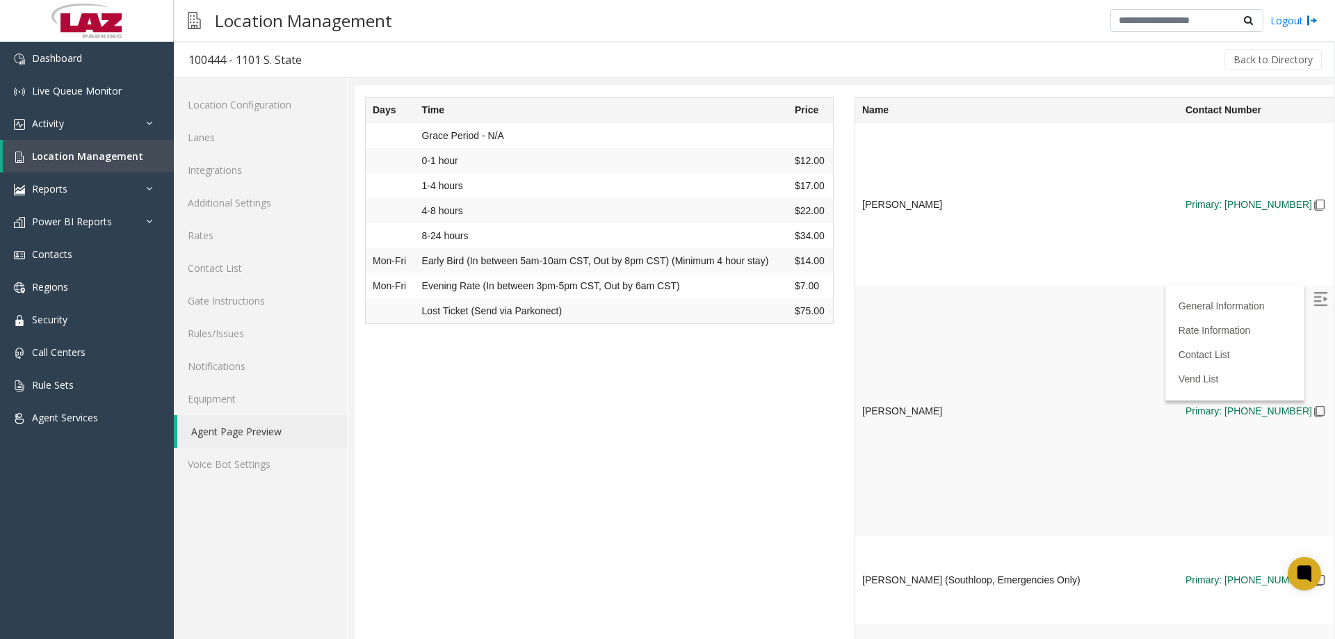
drag, startPoint x: 1688, startPoint y: 532, endPoint x: 1329, endPoint y: 443, distance: 369.6
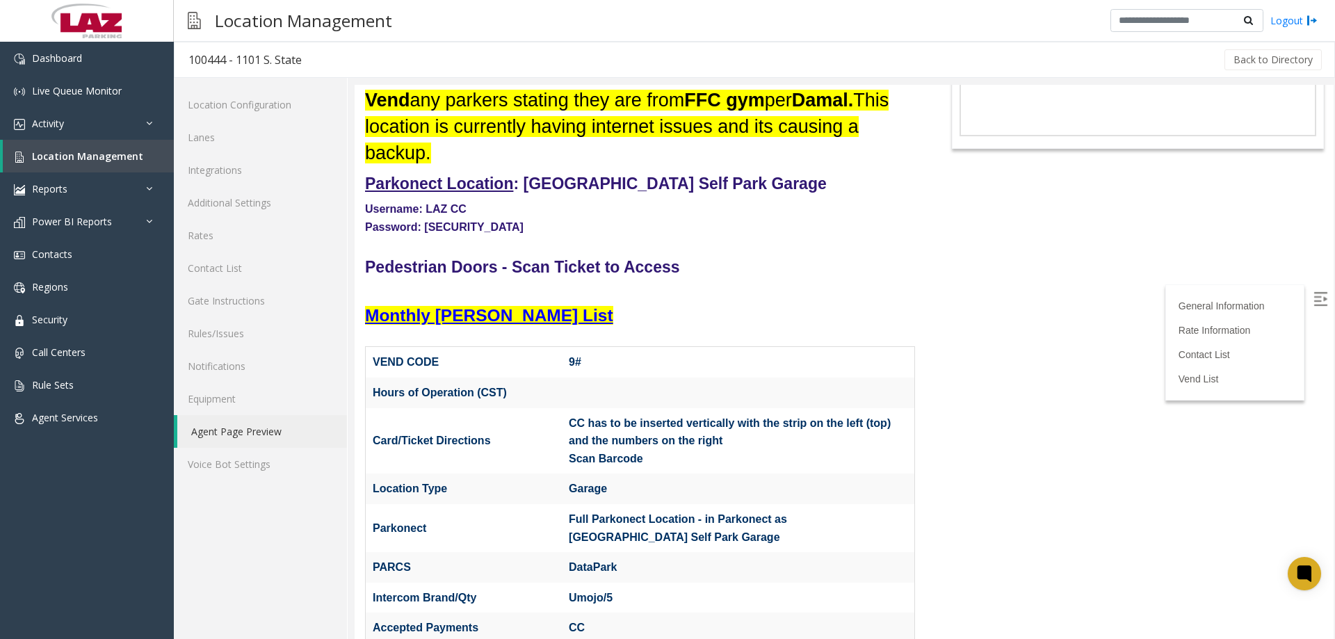
scroll to position [0, 0]
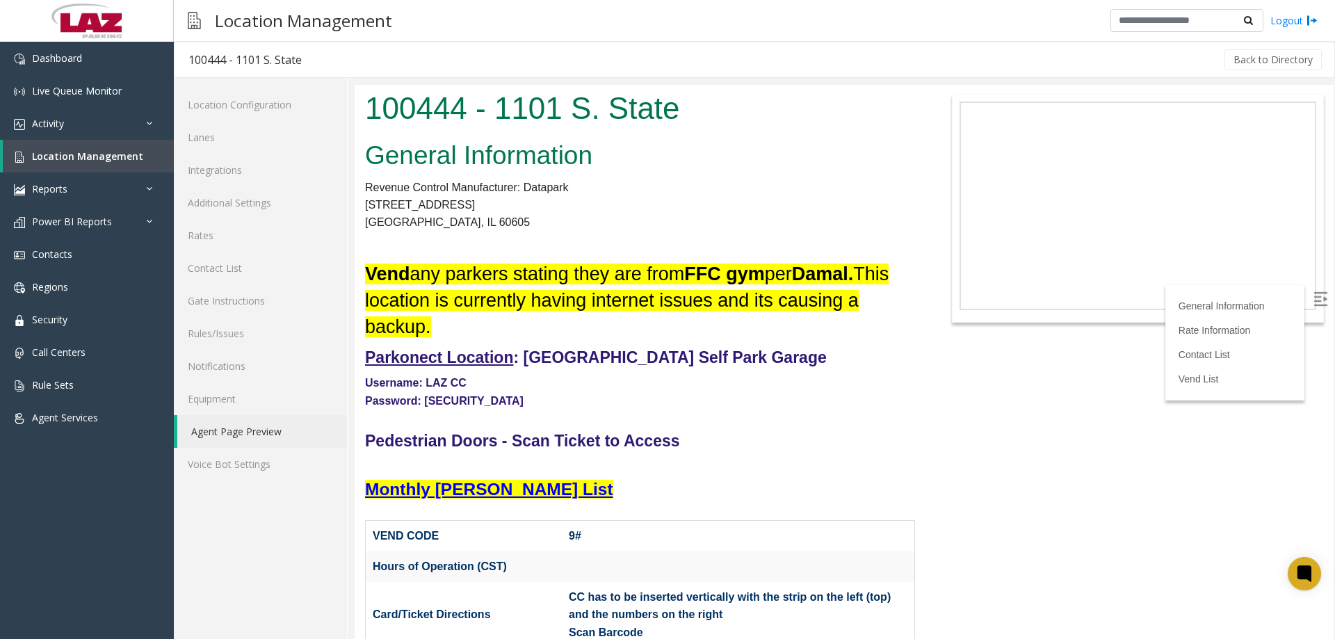
drag, startPoint x: 852, startPoint y: 71, endPoint x: 852, endPoint y: 83, distance: 11.8
click at [852, 74] on div "Back to Directory" at bounding box center [820, 59] width 1008 height 35
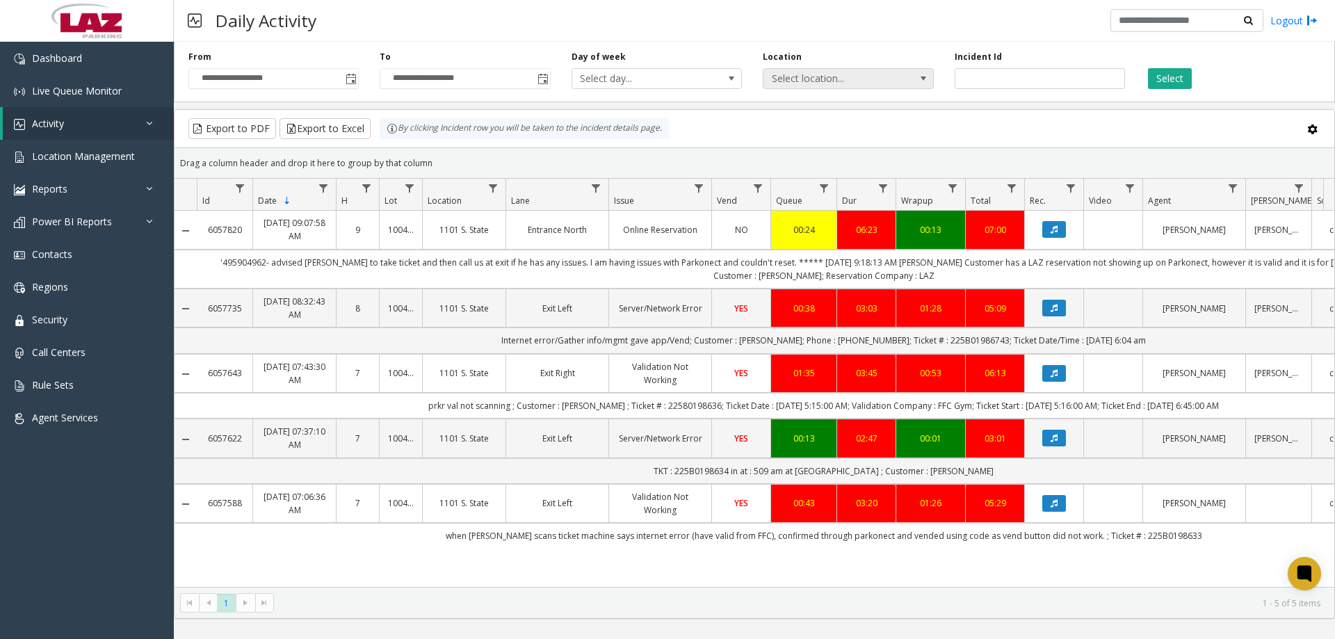
click at [804, 85] on span "Select location..." at bounding box center [831, 78] width 136 height 19
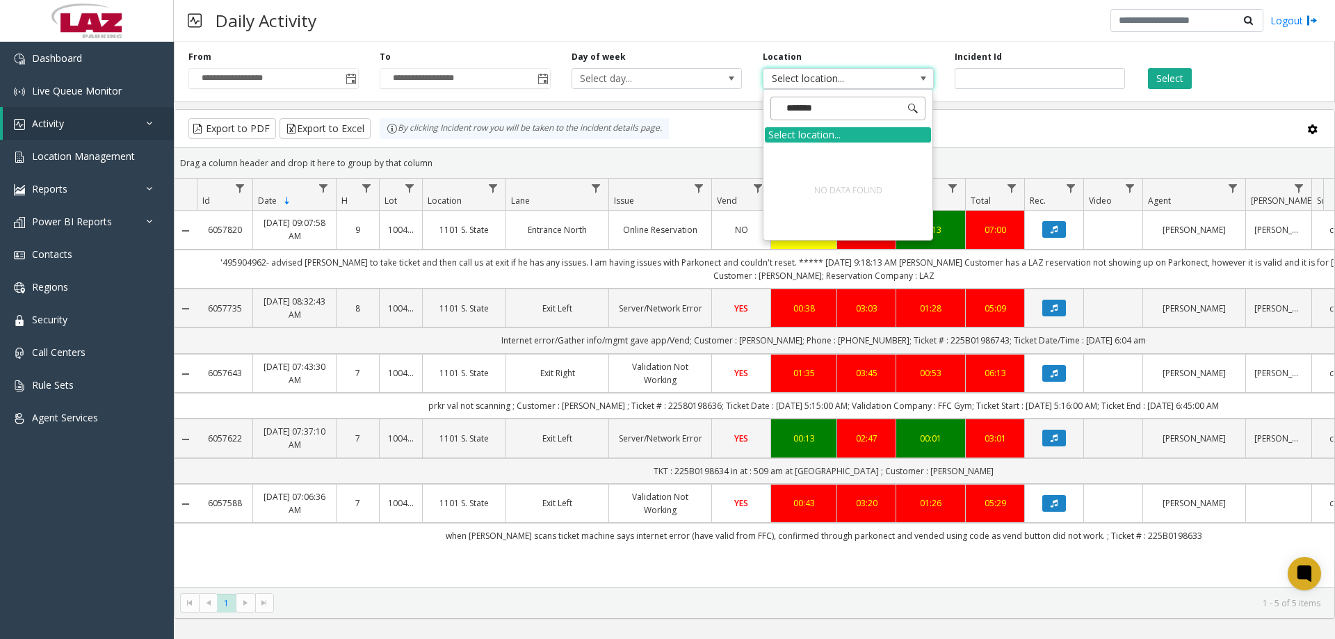
type input "******"
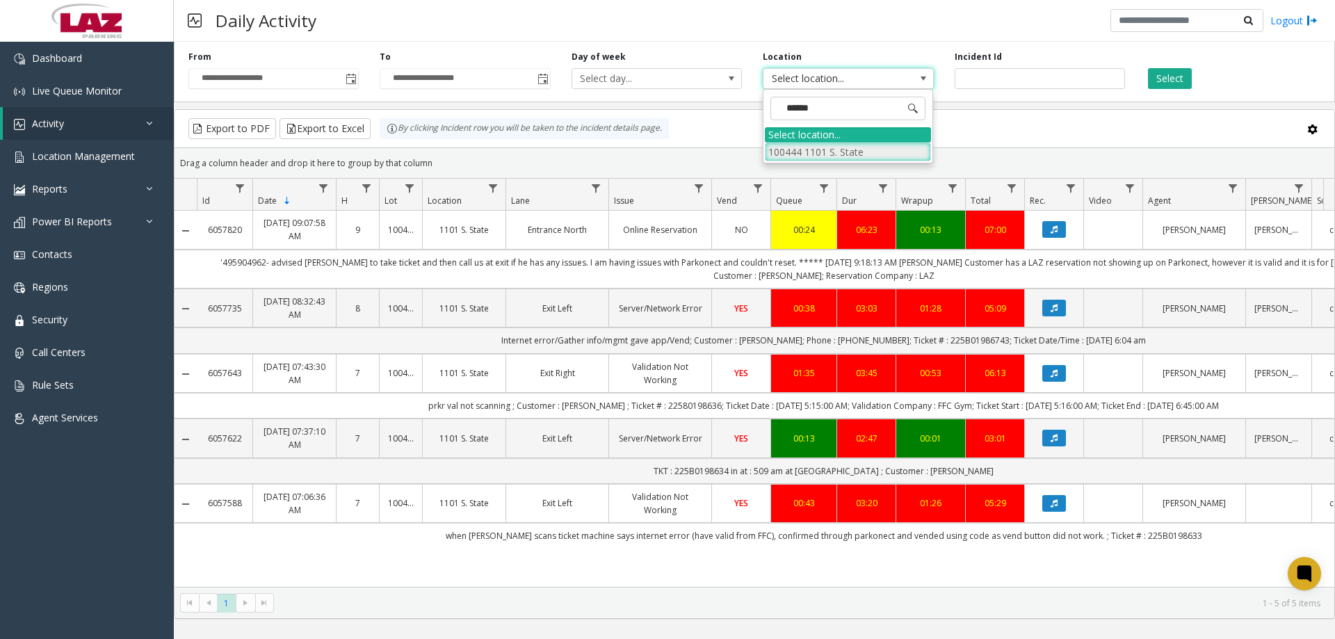
click at [870, 149] on li "100444 1101 S. State" at bounding box center [848, 152] width 166 height 19
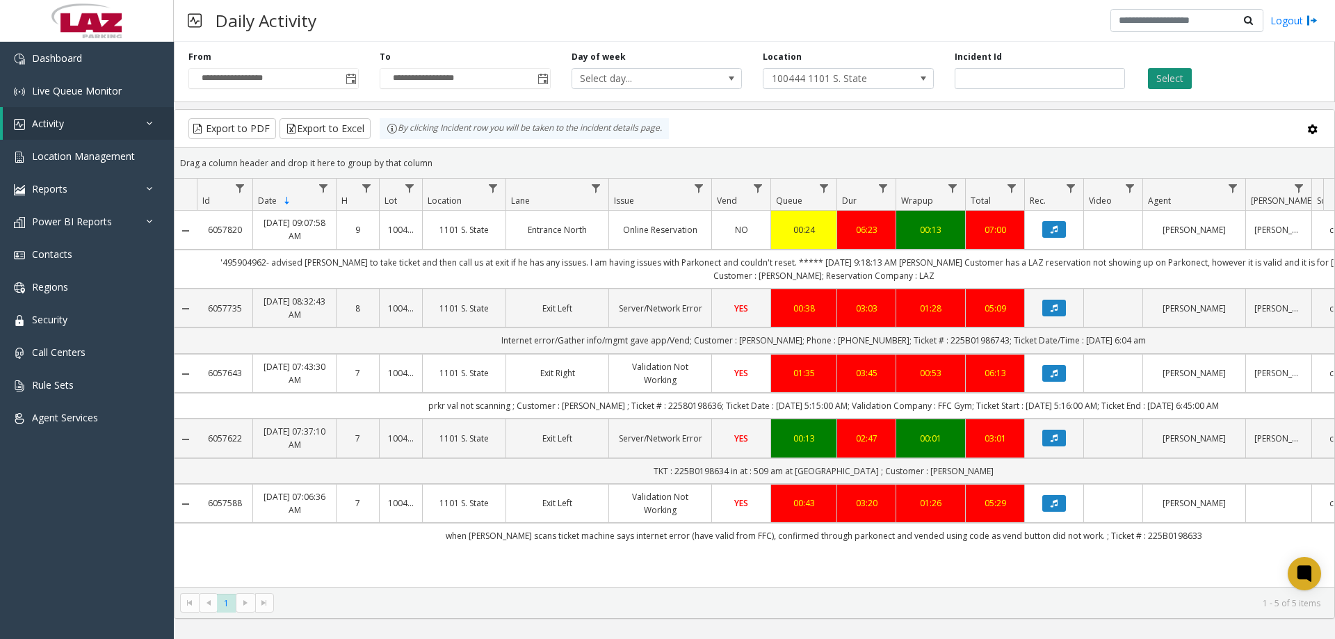
click at [1160, 81] on button "Select" at bounding box center [1170, 78] width 44 height 21
click at [1059, 225] on button "Data table" at bounding box center [1054, 229] width 24 height 17
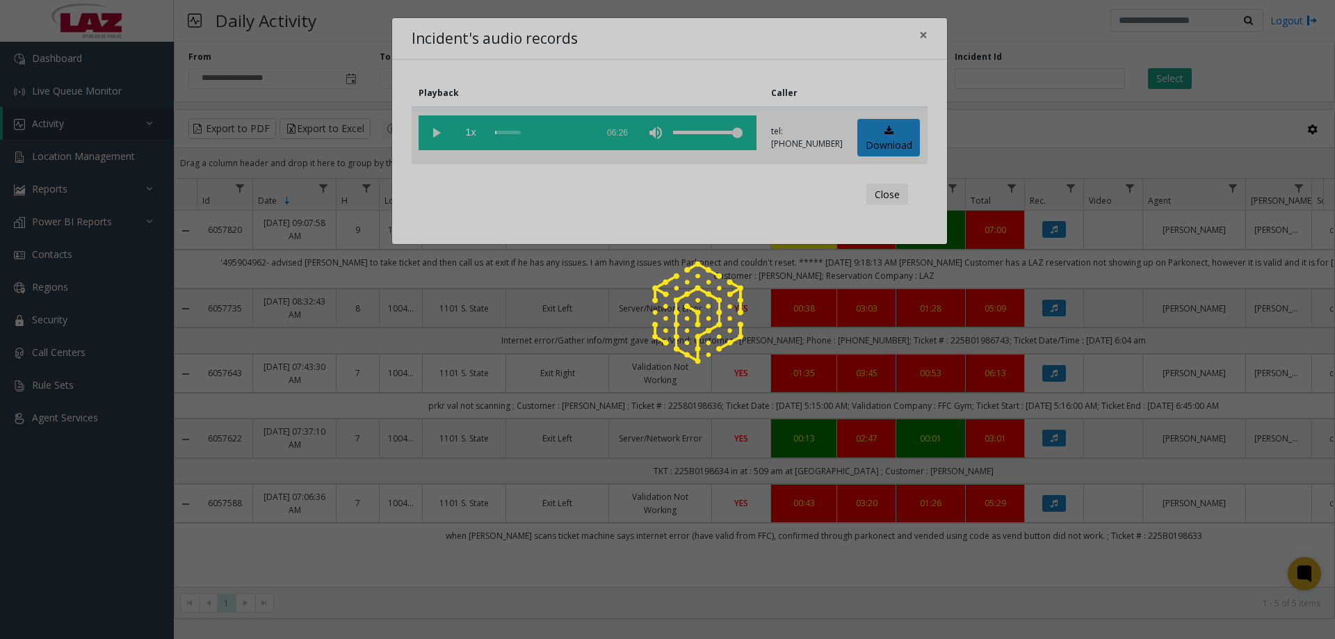
click at [430, 136] on div at bounding box center [667, 319] width 1335 height 639
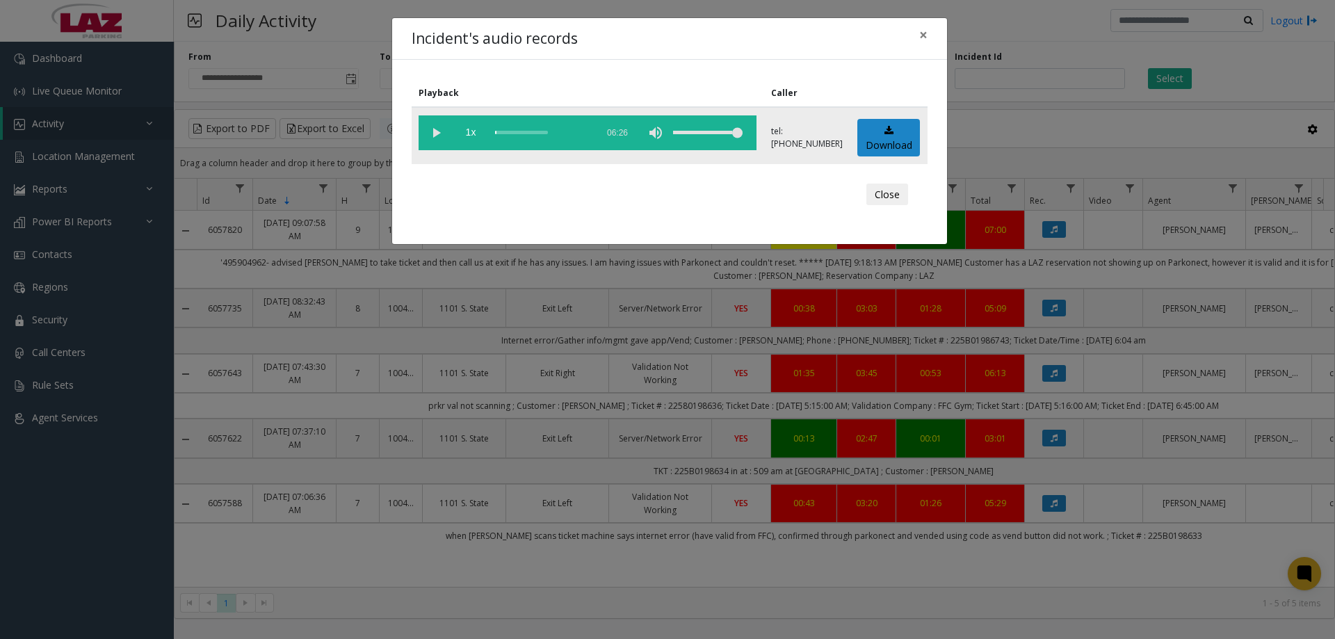
click at [434, 136] on vg-play-pause at bounding box center [435, 132] width 35 height 35
click at [605, 201] on div "Close" at bounding box center [669, 195] width 496 height 42
click at [560, 135] on div "scrub bar" at bounding box center [542, 132] width 95 height 35
click at [544, 124] on div "scrub bar" at bounding box center [542, 132] width 95 height 35
click at [551, 133] on div "scrub bar" at bounding box center [542, 132] width 95 height 35
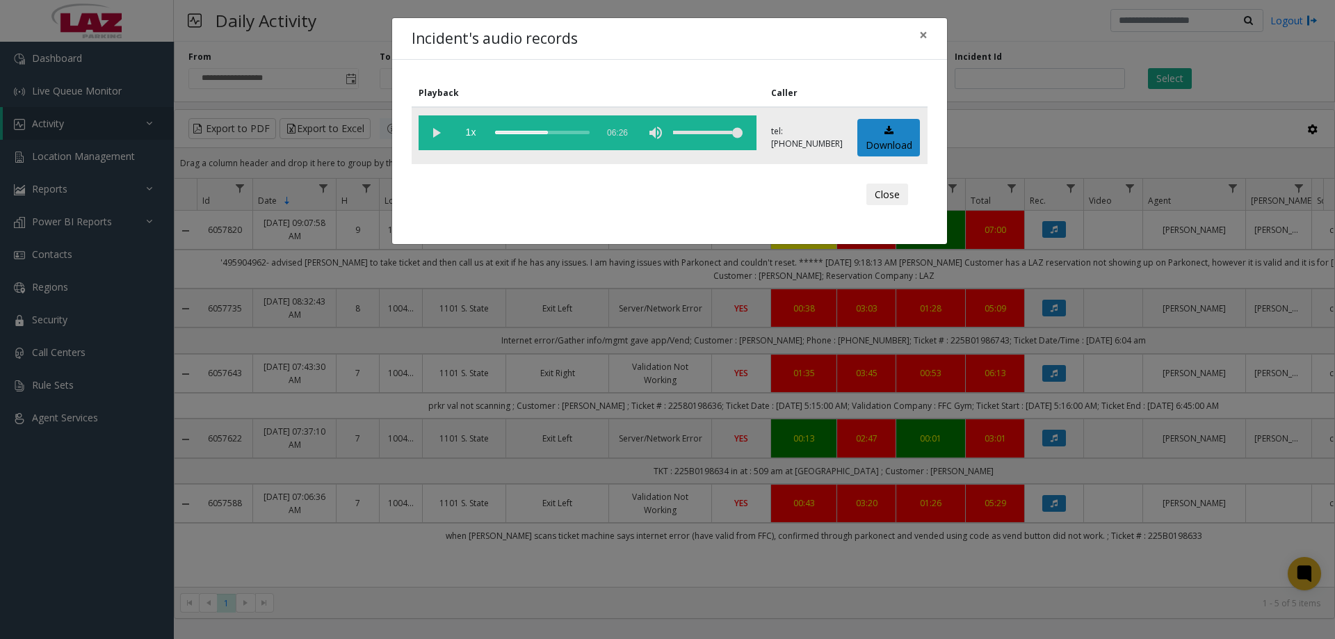
click at [542, 131] on div "scrub bar" at bounding box center [542, 132] width 95 height 35
click at [546, 129] on div "scrub bar" at bounding box center [542, 132] width 95 height 35
click at [549, 132] on div "scrub bar" at bounding box center [542, 132] width 95 height 35
click at [581, 128] on div "scrub bar" at bounding box center [542, 132] width 95 height 35
click at [587, 132] on div "scrub bar" at bounding box center [542, 132] width 95 height 35
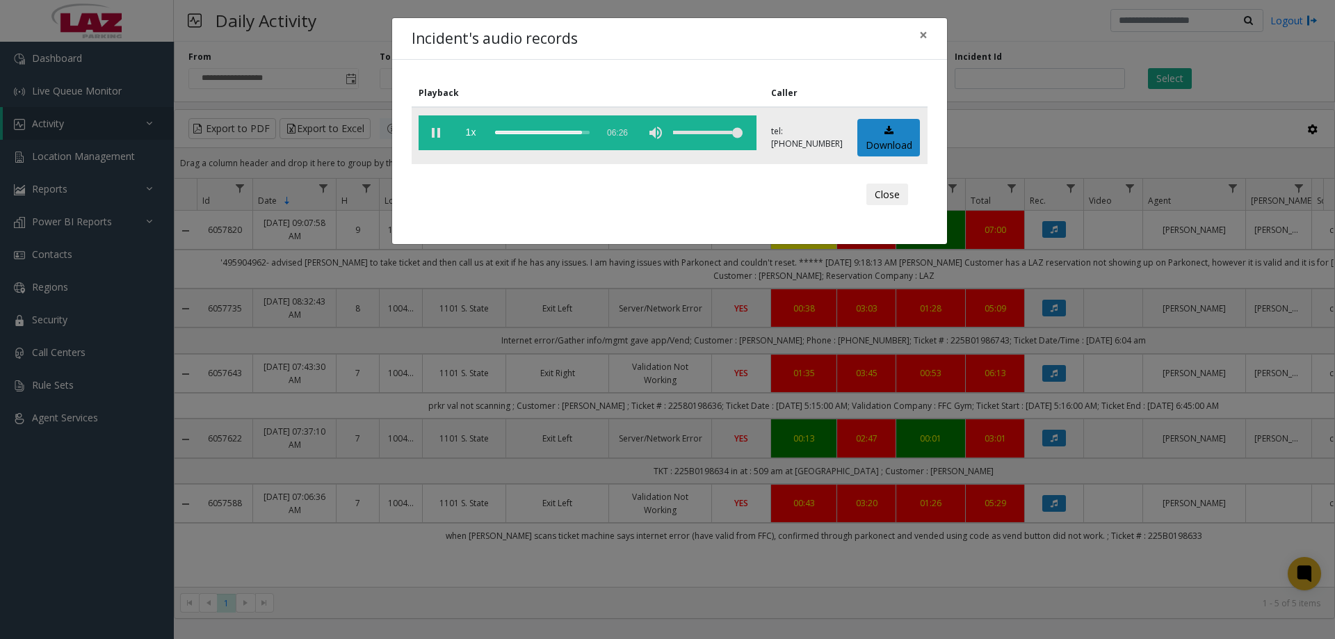
click at [590, 136] on div "scrub bar" at bounding box center [542, 132] width 95 height 35
click at [590, 134] on div "scrub bar" at bounding box center [542, 132] width 95 height 35
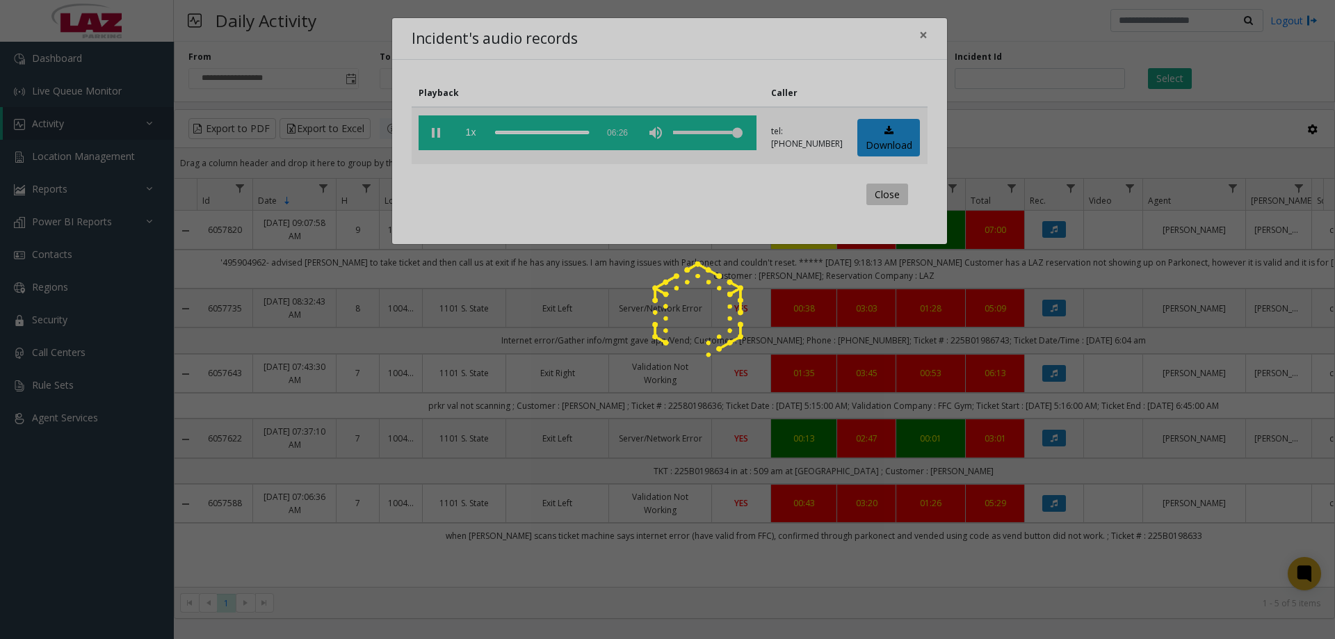
click at [906, 184] on button "Close" at bounding box center [887, 195] width 42 height 22
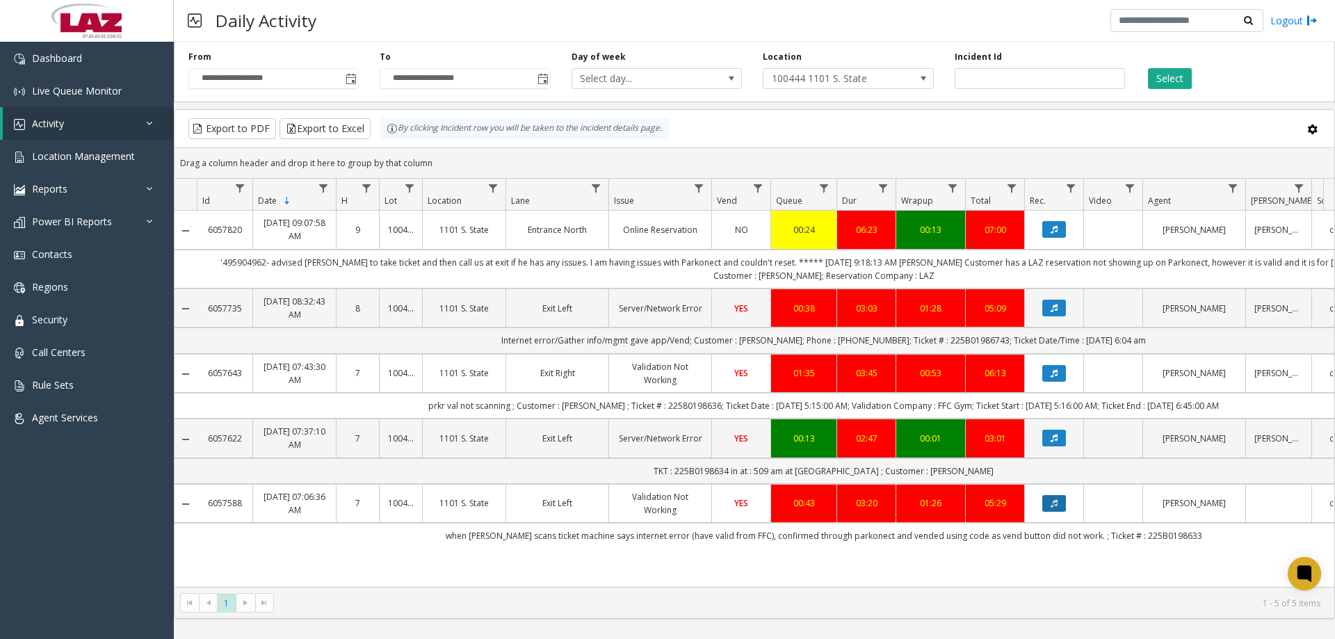
click at [1055, 505] on icon "Data table" at bounding box center [1053, 503] width 7 height 8
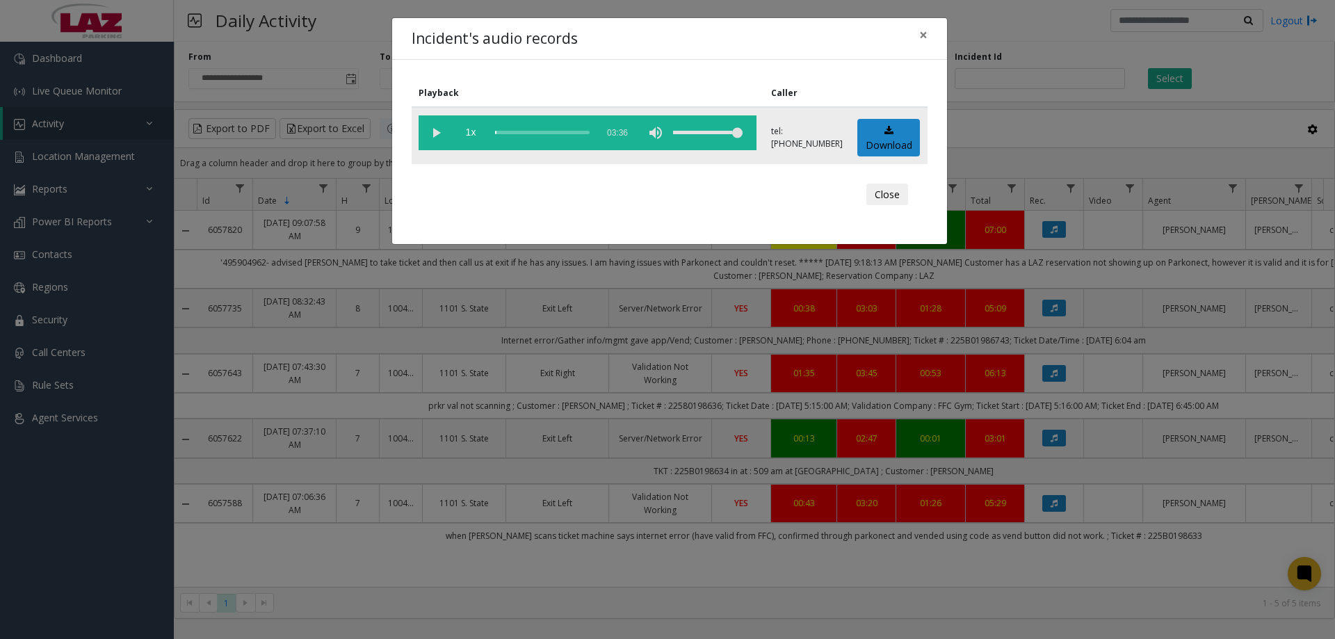
click at [434, 139] on vg-play-pause at bounding box center [435, 132] width 35 height 35
click at [548, 130] on div "scrub bar" at bounding box center [542, 132] width 95 height 35
click at [564, 133] on div "scrub bar" at bounding box center [542, 132] width 95 height 35
click at [578, 129] on div "scrub bar" at bounding box center [542, 132] width 95 height 35
click at [585, 129] on div "scrub bar" at bounding box center [542, 132] width 95 height 35
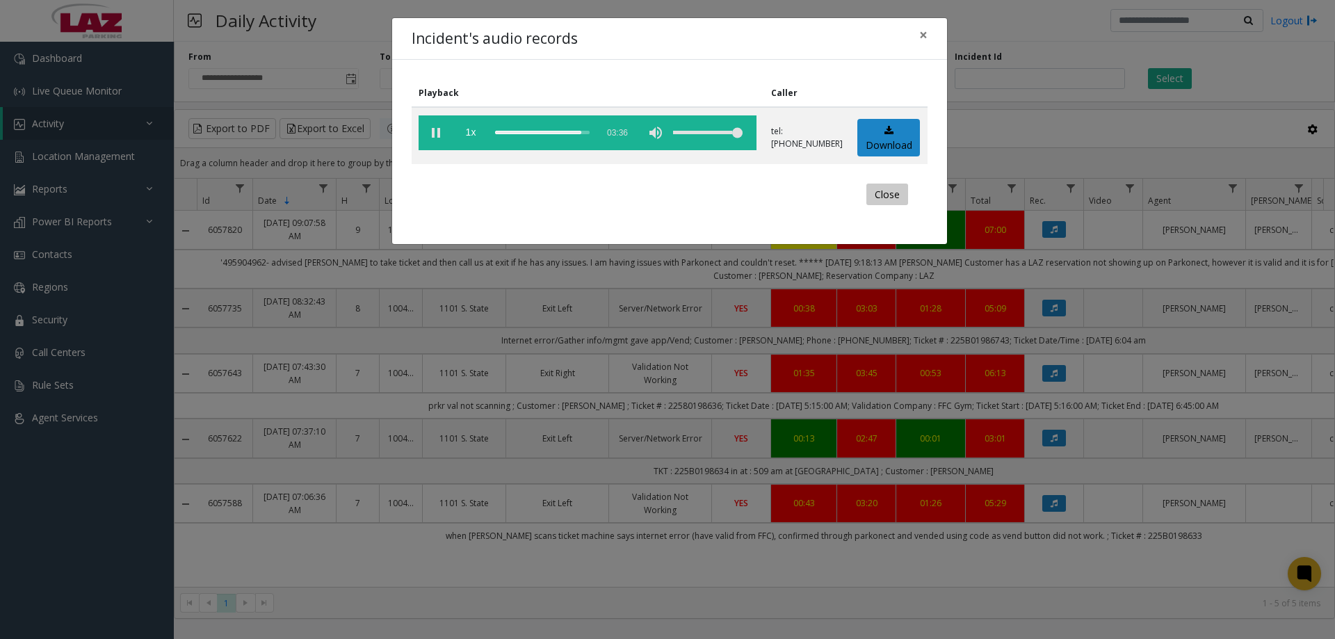
click at [894, 190] on button "Close" at bounding box center [887, 195] width 42 height 22
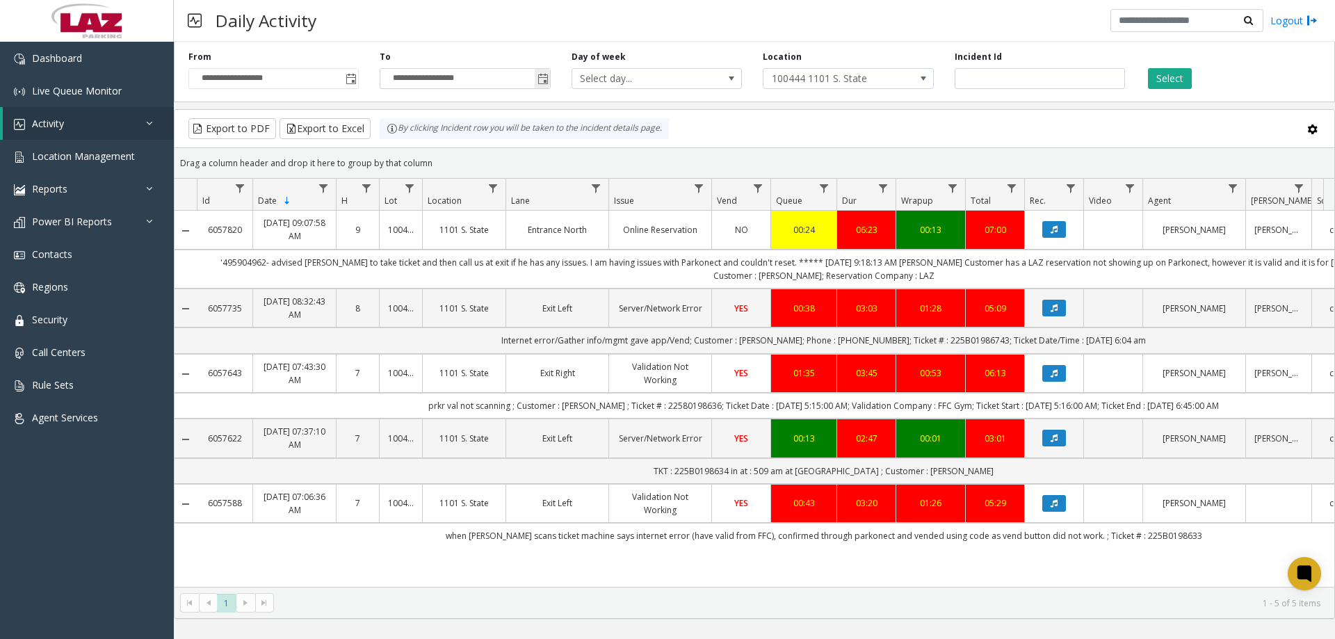
click at [541, 78] on span "Toggle popup" at bounding box center [542, 79] width 11 height 11
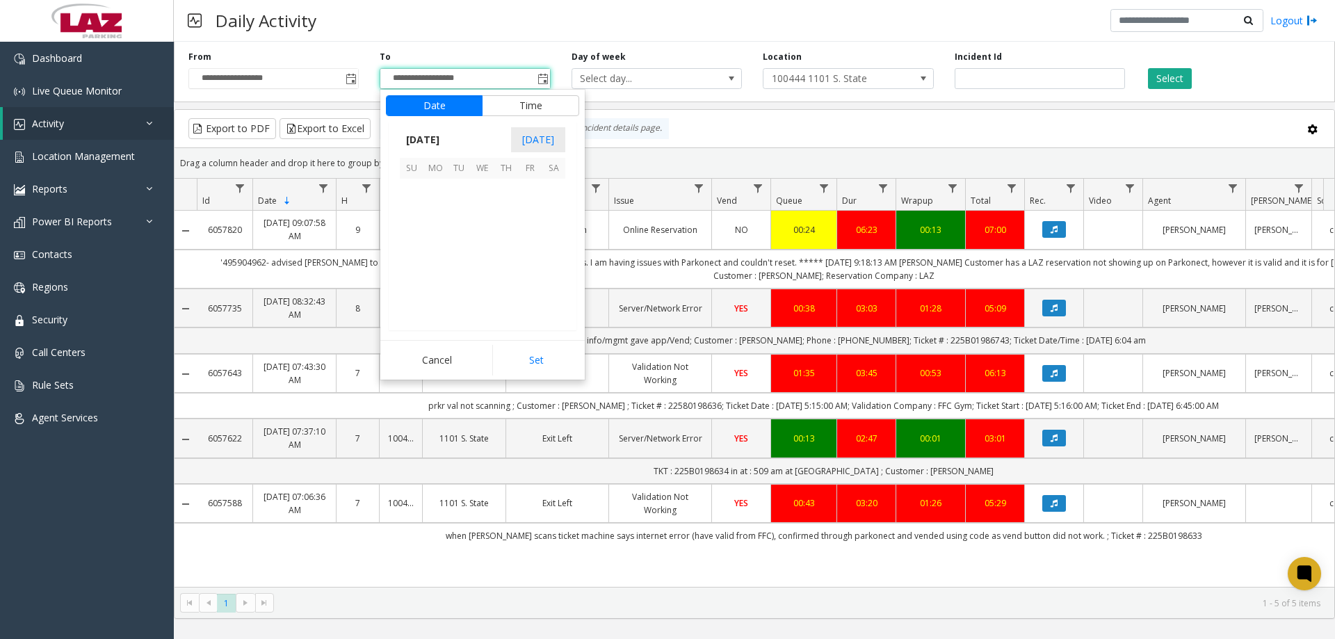
scroll to position [21, 0]
click at [487, 257] on span "20" at bounding box center [483, 262] width 24 height 24
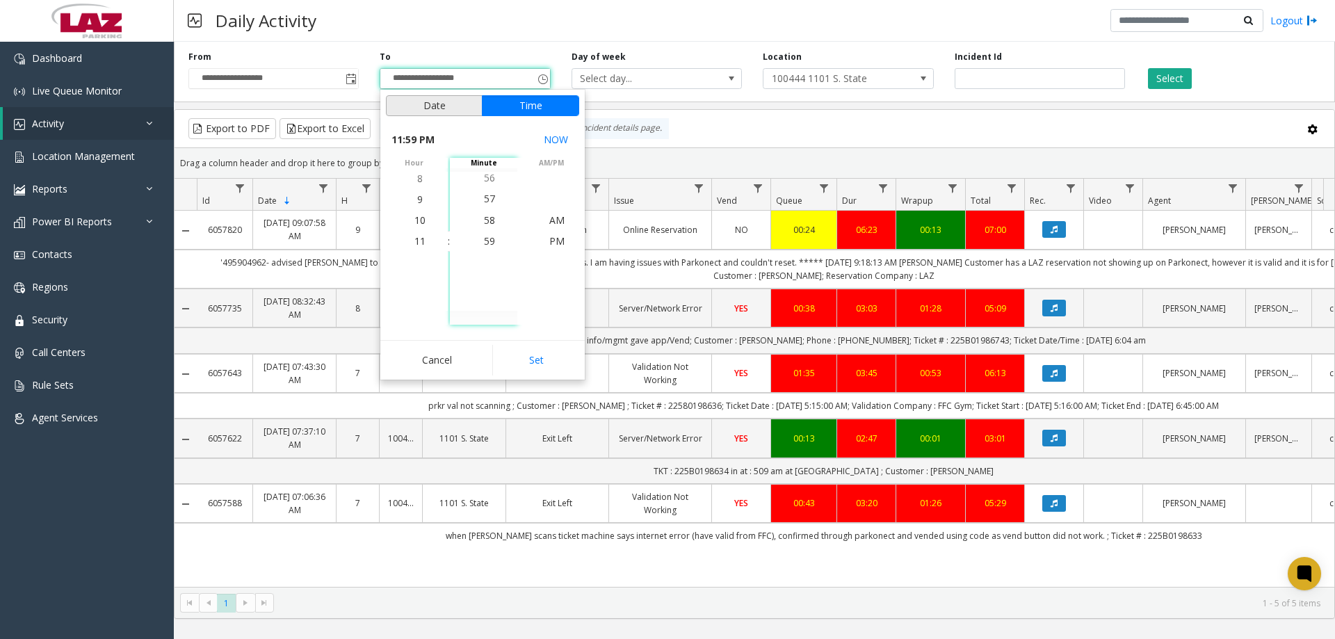
click at [450, 106] on button "Date" at bounding box center [434, 105] width 97 height 21
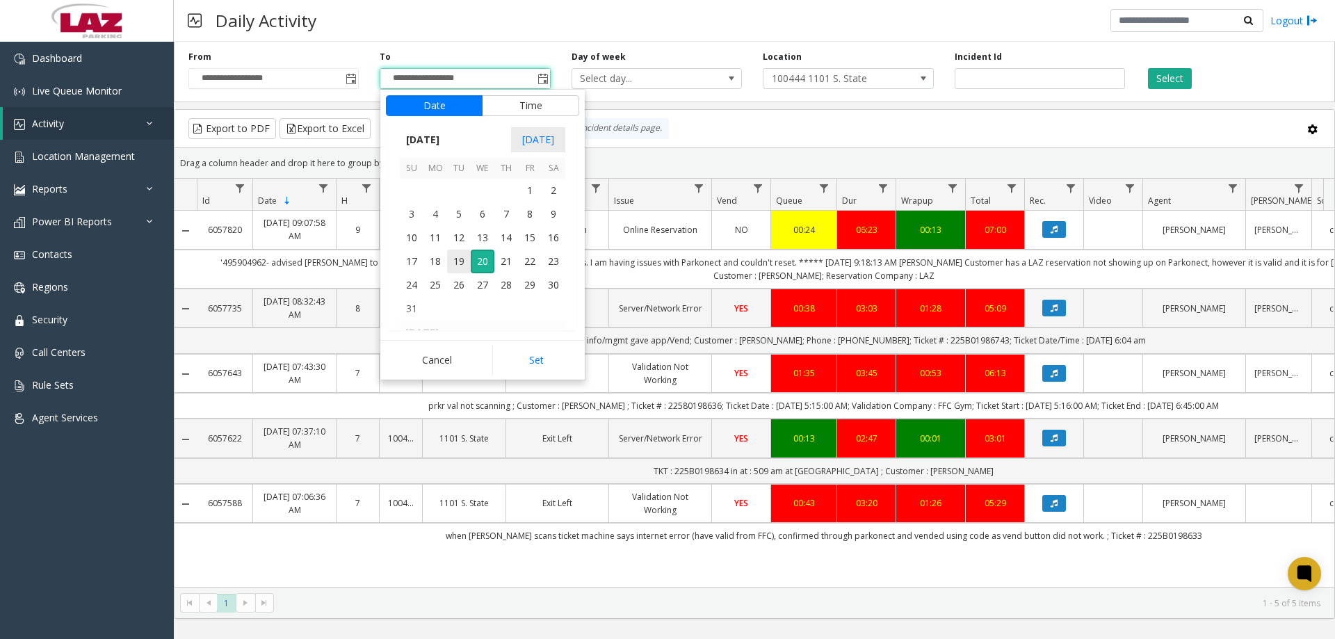
click at [460, 257] on span "19" at bounding box center [459, 262] width 24 height 24
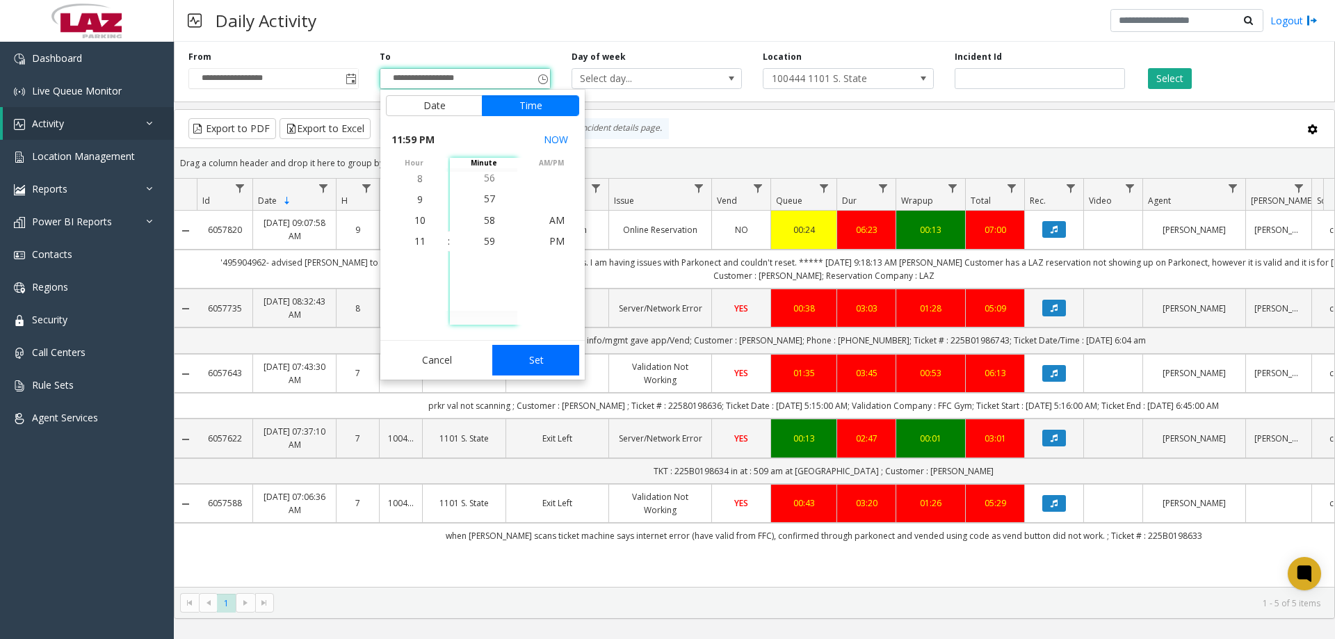
click at [526, 355] on button "Set" at bounding box center [536, 360] width 88 height 31
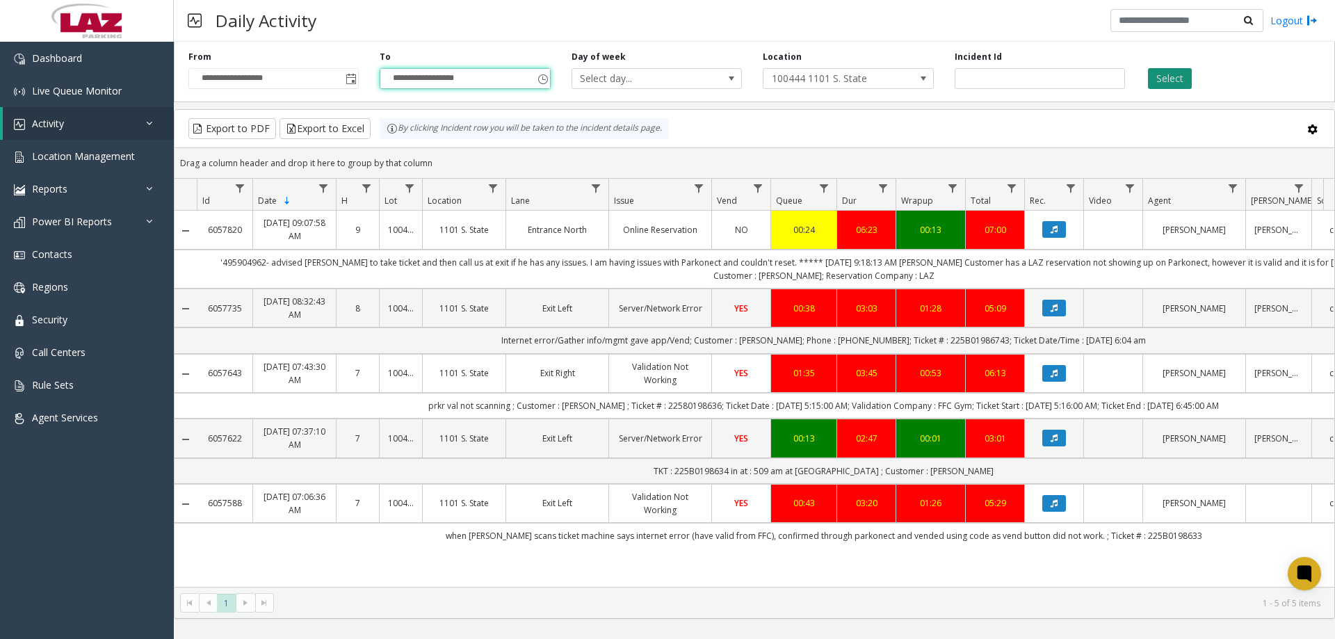
click at [1164, 74] on button "Select" at bounding box center [1170, 78] width 44 height 21
click at [349, 86] on span "Toggle popup" at bounding box center [350, 78] width 15 height 22
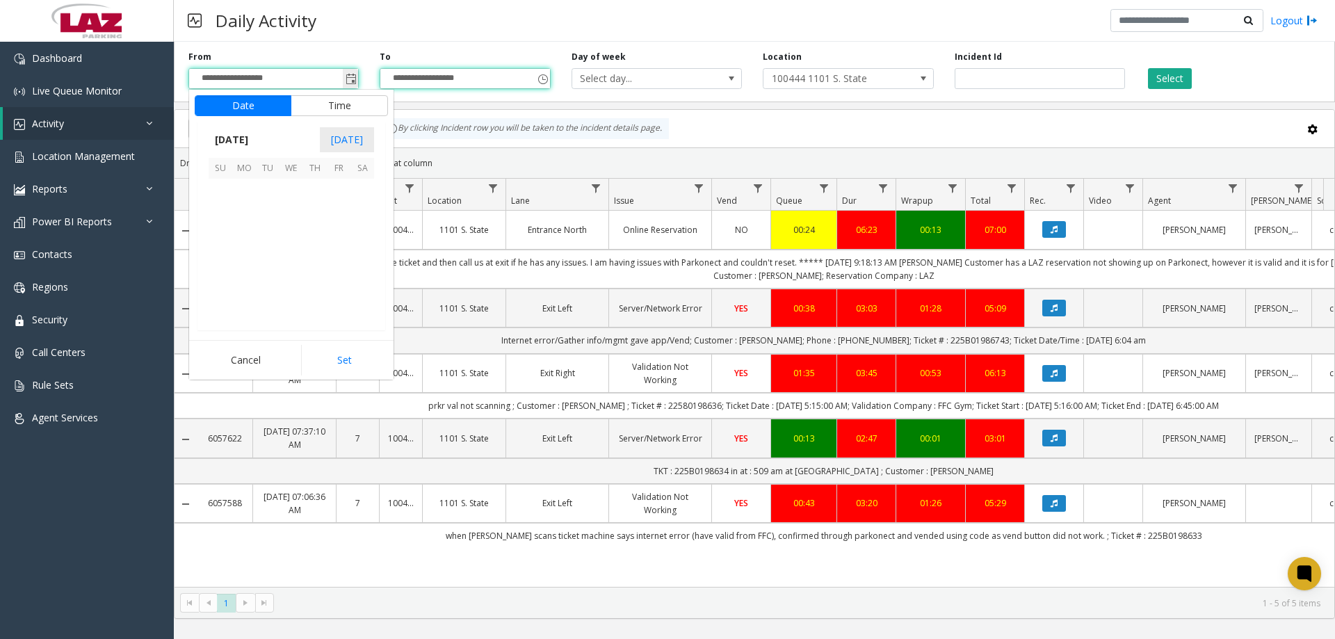
scroll to position [249335, 0]
click at [252, 251] on span "18" at bounding box center [244, 262] width 24 height 24
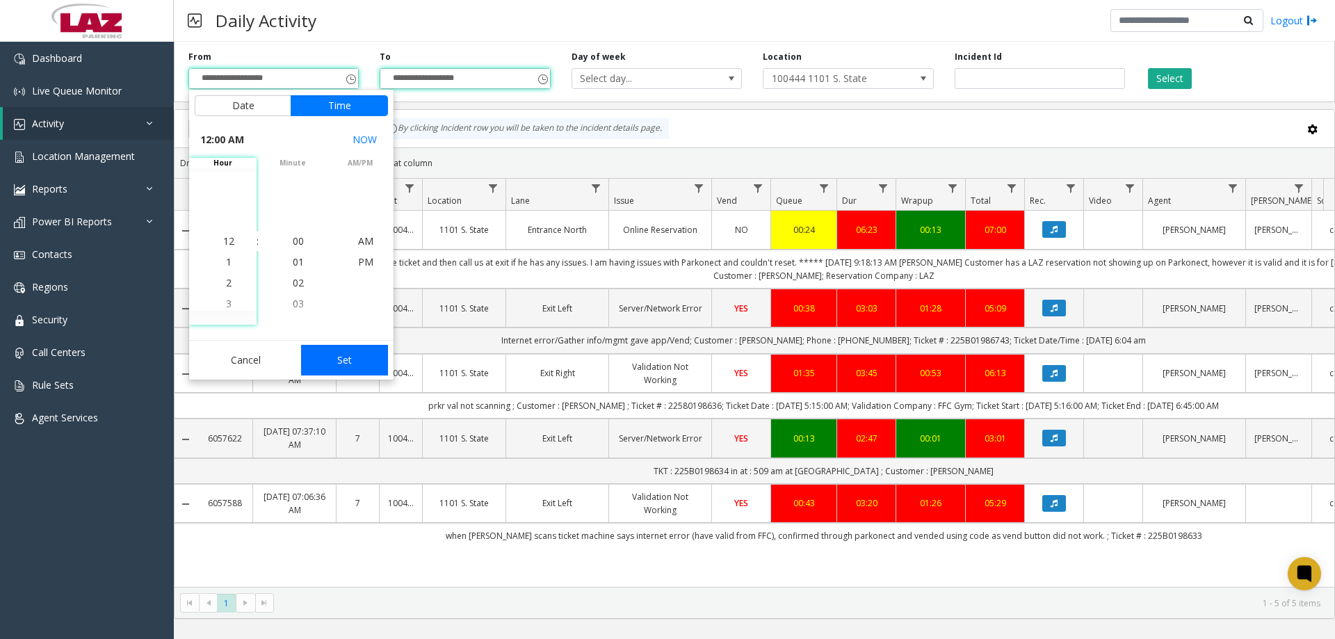
click at [342, 358] on button "Set" at bounding box center [345, 360] width 88 height 31
type input "**********"
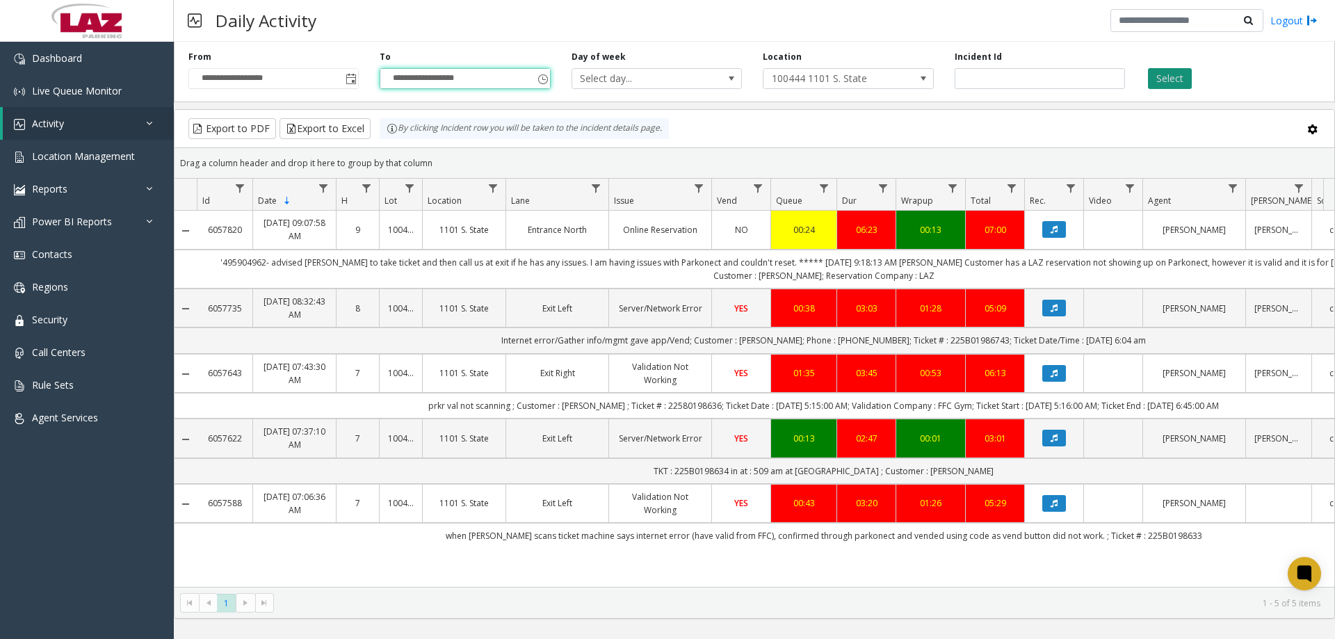
click at [1159, 68] on button "Select" at bounding box center [1170, 78] width 44 height 21
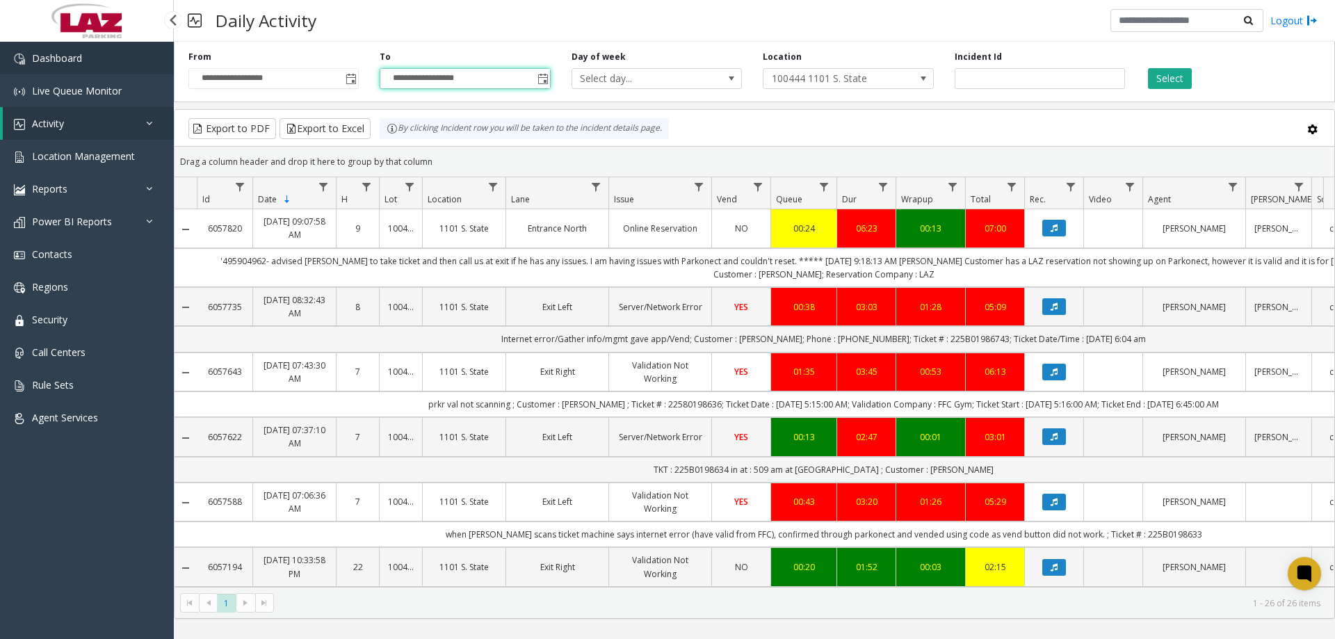
click at [48, 47] on link "Dashboard" at bounding box center [87, 58] width 174 height 33
